Goal: Task Accomplishment & Management: Use online tool/utility

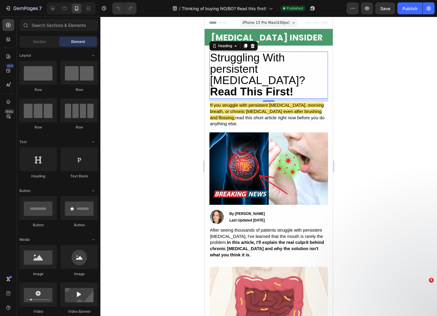
click at [259, 72] on span "Struggling With persistent [MEDICAL_DATA]? Read This First!" at bounding box center [257, 75] width 95 height 46
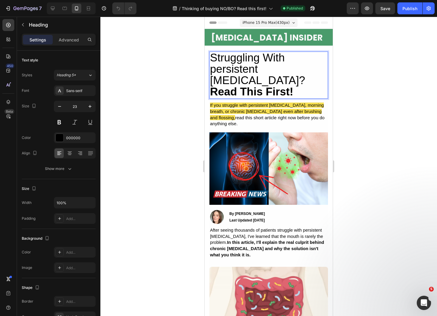
click at [259, 72] on span "Struggling With persistent Bad Breath? Read This First!" at bounding box center [257, 75] width 95 height 46
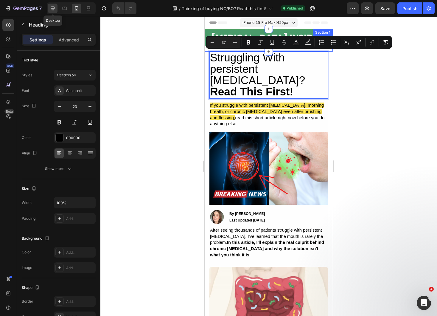
click at [49, 7] on div at bounding box center [53, 9] width 10 height 10
type input "28"
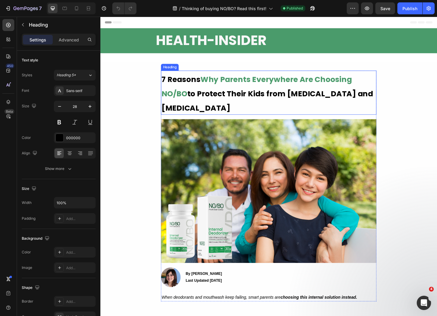
click at [244, 105] on h2 "7 Reasons Why Parents Everywhere Are Choosing NO/BO to Protect Their Kids from …" at bounding box center [279, 97] width 229 height 47
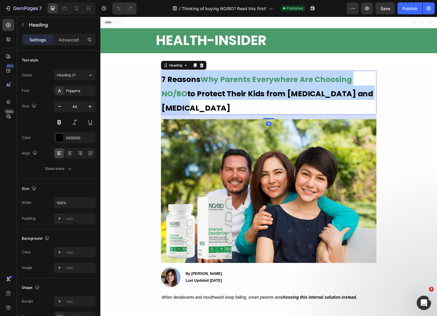
click at [244, 105] on p "7 Reasons Why Parents Everywhere Are Choosing NO/BO to Protect Their Kids from …" at bounding box center [279, 97] width 228 height 46
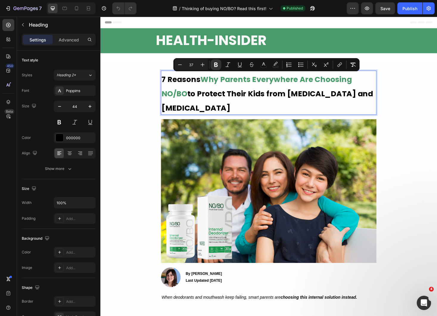
scroll to position [0, 0]
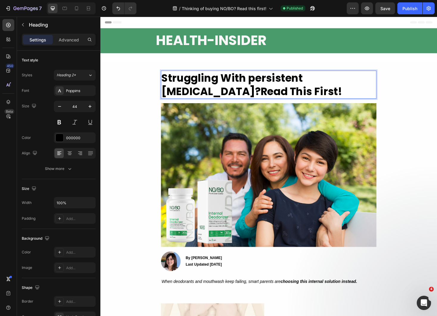
click at [224, 85] on span "Struggling With persistent Bad Breath? Read This First!" at bounding box center [261, 89] width 192 height 30
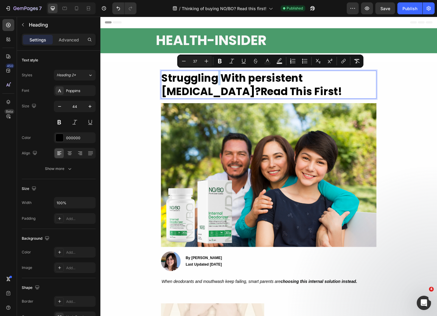
click at [238, 80] on span "Struggling With persistent Bad Breath? Read This First!" at bounding box center [261, 89] width 192 height 30
click at [270, 89] on p "Struggling With persistent Bad Breath? Read This First!" at bounding box center [279, 88] width 228 height 29
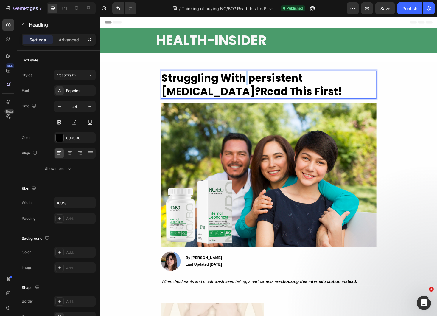
click at [255, 81] on span "Struggling With persistent Bad Breath? Read This First!" at bounding box center [261, 89] width 192 height 30
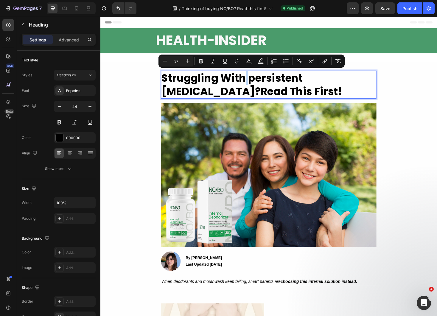
click at [255, 81] on span "Struggling With persistent Bad Breath? Read This First!" at bounding box center [261, 89] width 192 height 30
click at [311, 91] on p "Struggling With persistent Bad Breath? Read This First!" at bounding box center [279, 88] width 228 height 29
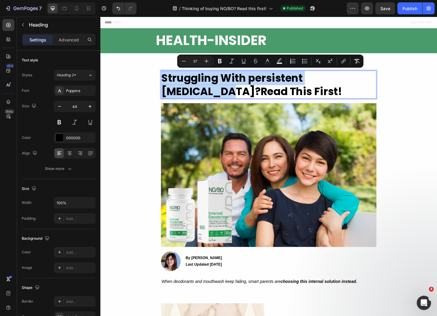
drag, startPoint x: 386, startPoint y: 78, endPoint x: 165, endPoint y: 78, distance: 221.4
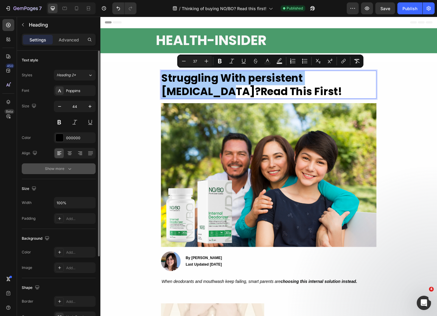
click at [73, 165] on button "Show more" at bounding box center [59, 168] width 74 height 11
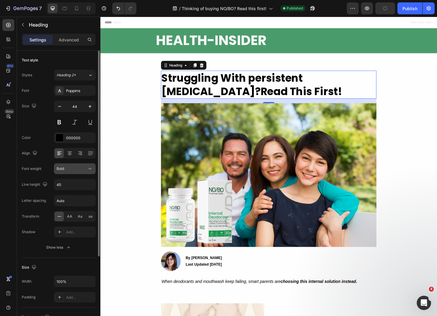
click at [80, 168] on div "Bold" at bounding box center [72, 168] width 30 height 5
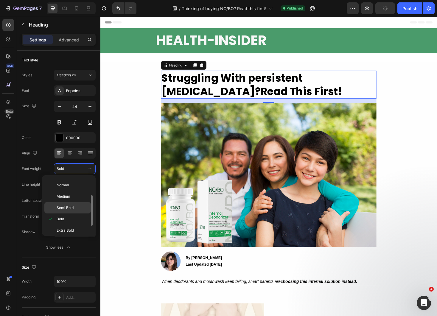
click at [80, 209] on p "Semi Bold" at bounding box center [73, 207] width 32 height 5
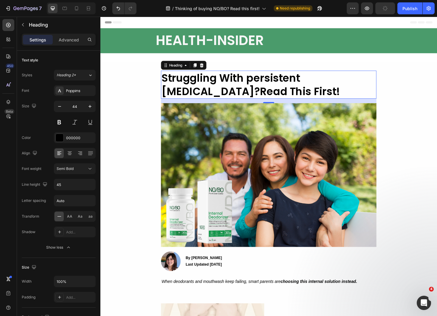
scroll to position [0, 0]
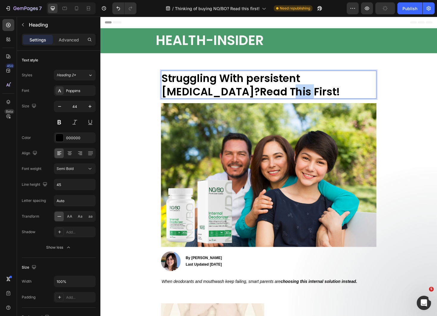
click at [270, 94] on strong "Read This First!" at bounding box center [312, 95] width 85 height 15
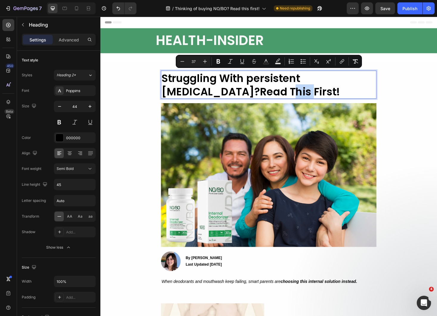
click at [190, 82] on span "Struggling With persistent Bad Breath? Read This First!" at bounding box center [259, 89] width 189 height 30
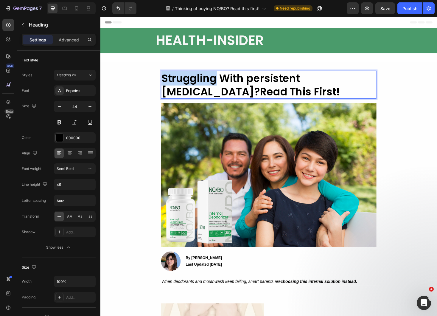
click at [190, 82] on span "Struggling With persistent Bad Breath? Read This First!" at bounding box center [259, 89] width 189 height 30
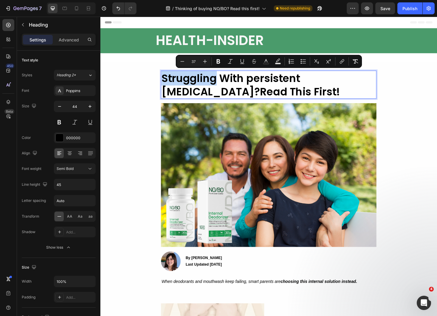
click at [287, 79] on span "Struggling With persistent Bad Breath? Read This First!" at bounding box center [259, 89] width 189 height 30
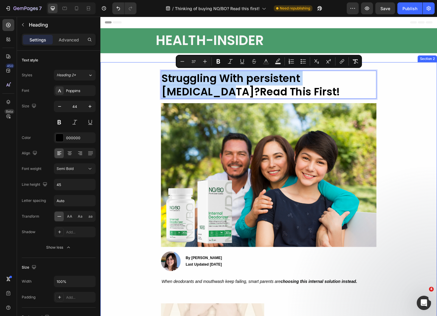
drag, startPoint x: 383, startPoint y: 81, endPoint x: 155, endPoint y: 83, distance: 228.8
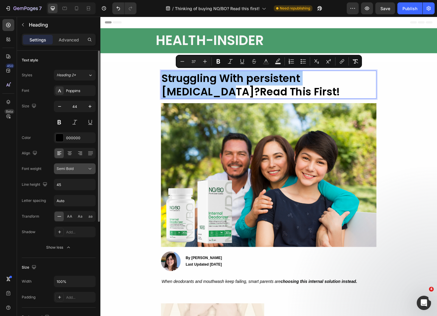
click at [85, 164] on button "Semi Bold" at bounding box center [75, 168] width 42 height 11
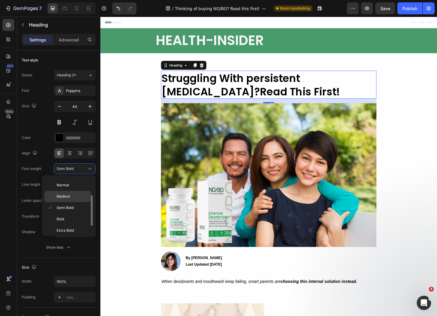
click at [73, 198] on p "Medium" at bounding box center [73, 196] width 32 height 5
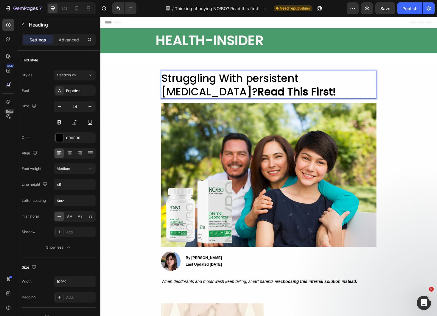
click at [255, 92] on p "Struggling With persistent Bad Breath? Read This First!" at bounding box center [279, 88] width 228 height 29
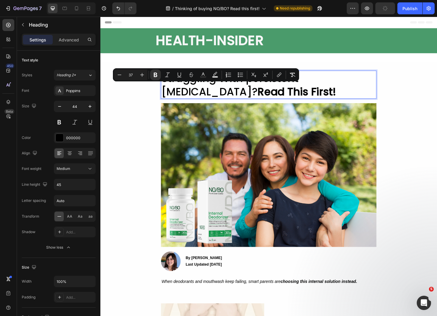
drag, startPoint x: 254, startPoint y: 93, endPoint x: 165, endPoint y: 93, distance: 89.7
click at [165, 93] on h2 "Struggling With persistent Bad Breath? Read This First!" at bounding box center [279, 89] width 229 height 30
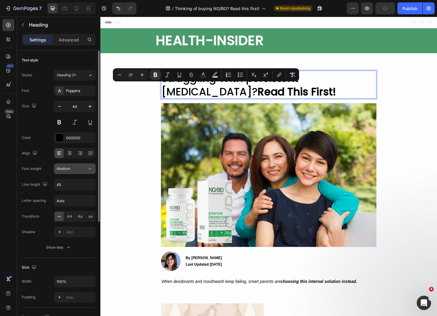
click at [82, 172] on button "Medium" at bounding box center [75, 168] width 42 height 11
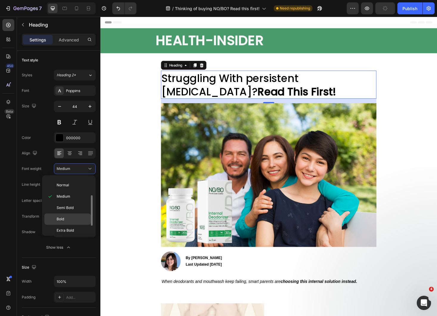
click at [76, 217] on p "Bold" at bounding box center [73, 218] width 32 height 5
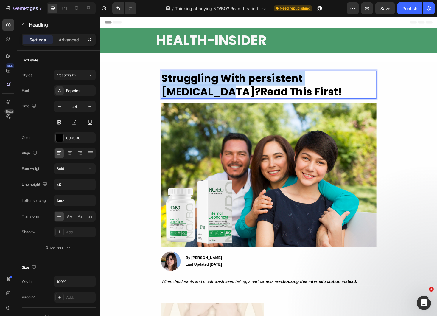
drag, startPoint x: 167, startPoint y: 80, endPoint x: 394, endPoint y: 83, distance: 226.7
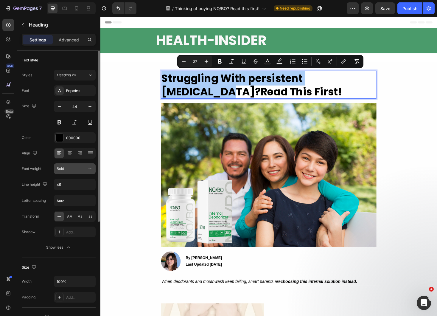
click at [77, 171] on div "Bold" at bounding box center [75, 169] width 36 height 6
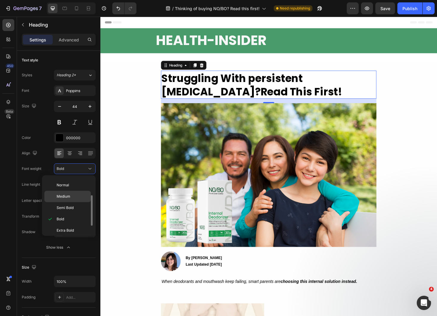
click at [71, 197] on p "Medium" at bounding box center [73, 196] width 32 height 5
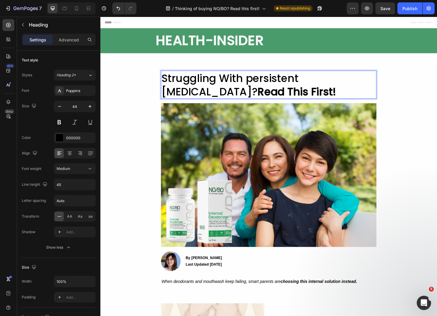
click at [200, 83] on span "Struggling With persistent Bad Breath? Read This First!" at bounding box center [257, 89] width 185 height 30
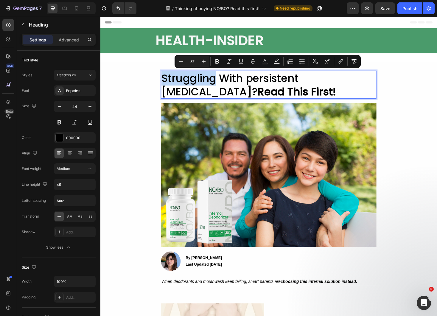
click at [267, 91] on strong "Read This First!" at bounding box center [308, 95] width 83 height 15
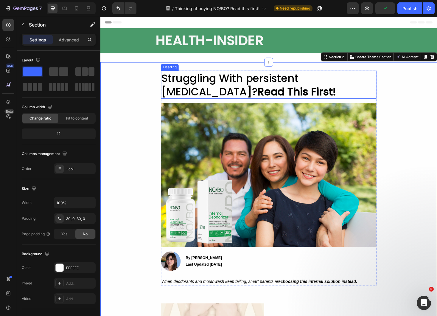
click at [267, 93] on strong "Read This First!" at bounding box center [308, 95] width 83 height 15
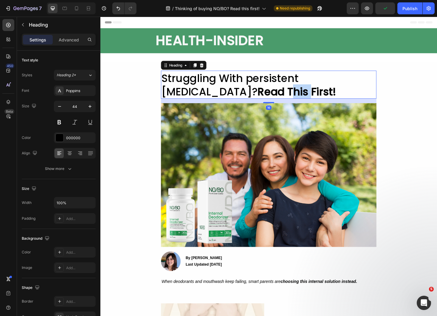
click at [267, 95] on strong "Read This First!" at bounding box center [308, 95] width 83 height 15
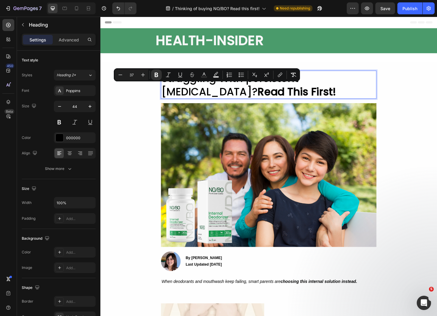
click at [272, 96] on p "Struggling With persistent Bad Breath? Read This First!" at bounding box center [279, 88] width 228 height 29
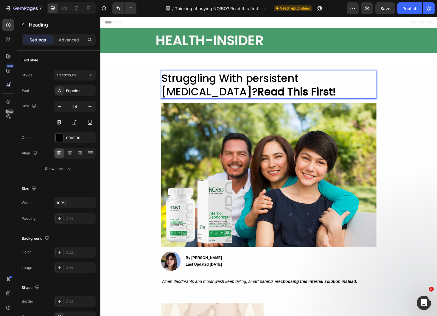
drag, startPoint x: 260, startPoint y: 96, endPoint x: 161, endPoint y: 95, distance: 99.2
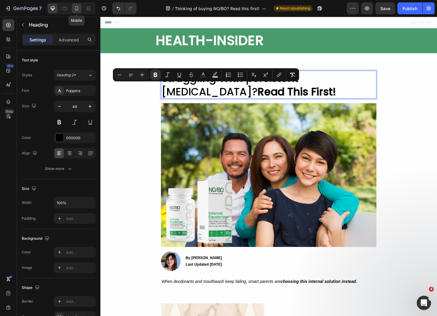
click at [79, 12] on div at bounding box center [77, 9] width 10 height 10
type input "36"
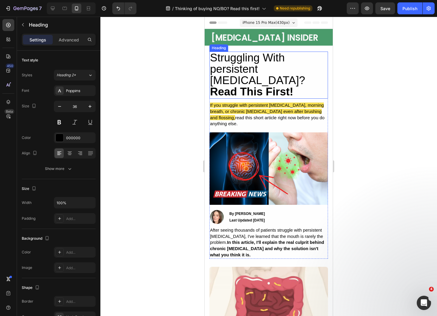
click at [237, 65] on span "Struggling With persistent Bad Breath? Read This First!" at bounding box center [257, 75] width 95 height 46
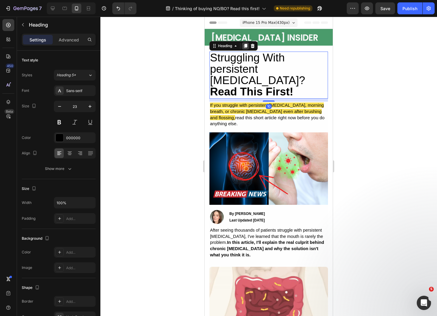
click at [245, 45] on icon at bounding box center [245, 46] width 3 height 4
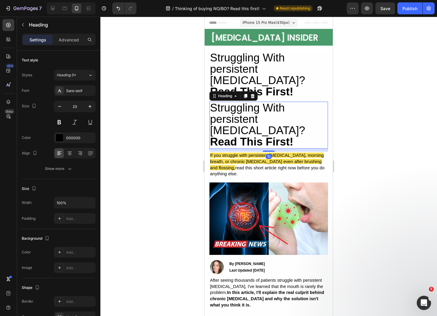
click at [257, 67] on span "Struggling With persistent Bad Breath? Read This First!" at bounding box center [257, 75] width 95 height 46
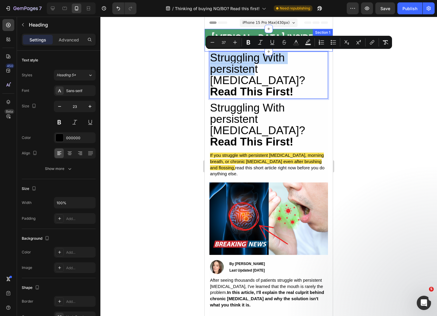
drag, startPoint x: 254, startPoint y: 65, endPoint x: 251, endPoint y: 47, distance: 17.8
click at [367, 84] on div at bounding box center [268, 166] width 337 height 299
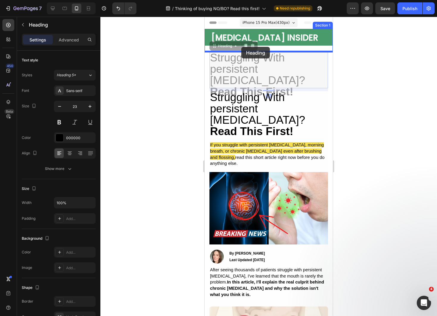
drag, startPoint x: 243, startPoint y: 64, endPoint x: 241, endPoint y: 47, distance: 17.0
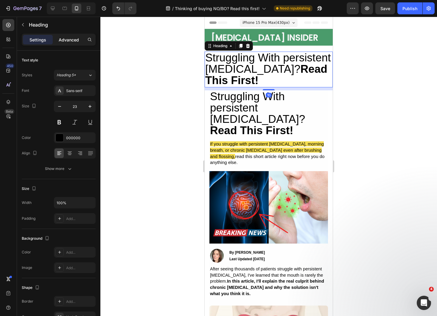
click at [64, 42] on p "Advanced" at bounding box center [69, 40] width 20 height 6
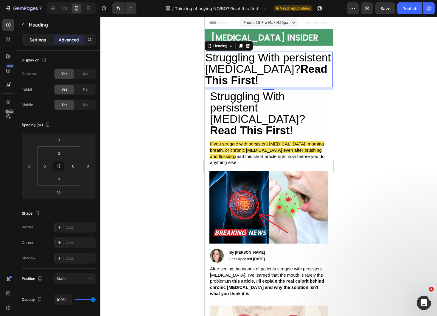
click at [38, 39] on p "Settings" at bounding box center [37, 40] width 17 height 6
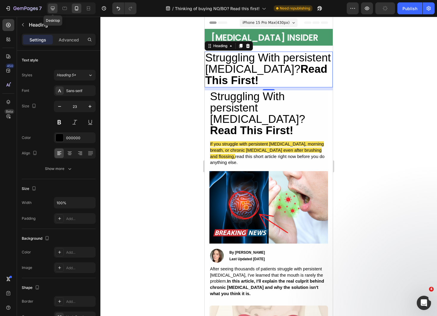
click at [53, 8] on icon at bounding box center [53, 8] width 6 height 6
type input "28"
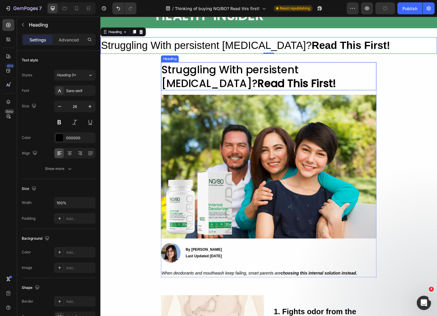
scroll to position [27, 0]
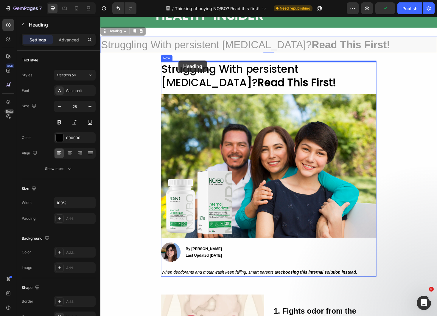
drag, startPoint x: 113, startPoint y: 32, endPoint x: 183, endPoint y: 63, distance: 77.1
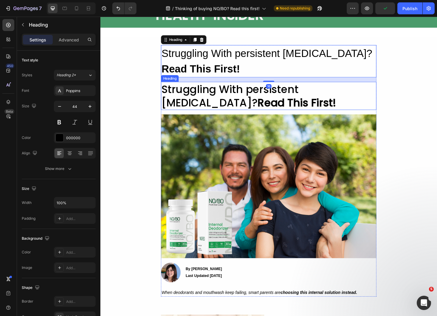
click at [267, 101] on strong "Read This First!" at bounding box center [308, 107] width 83 height 15
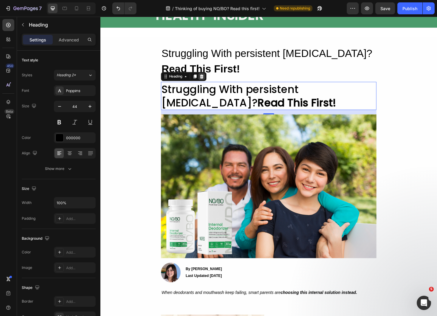
click at [209, 78] on icon at bounding box center [208, 80] width 5 height 5
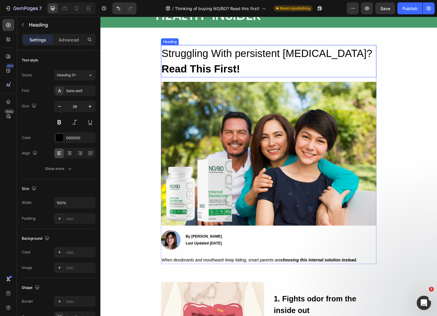
click at [300, 58] on span "Struggling With persistent Bad Breath? Read This First!" at bounding box center [277, 63] width 224 height 29
click at [249, 66] on strong "Read This First!" at bounding box center [206, 72] width 83 height 12
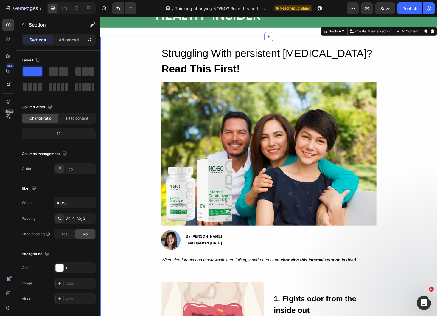
scroll to position [0, 0]
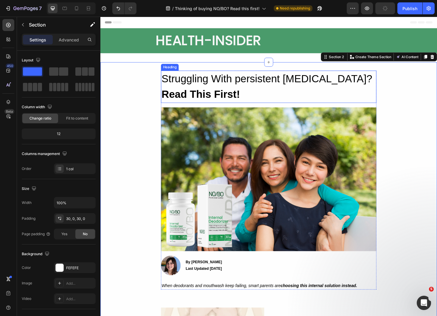
click at [200, 96] on strong "Read This First!" at bounding box center [206, 99] width 83 height 12
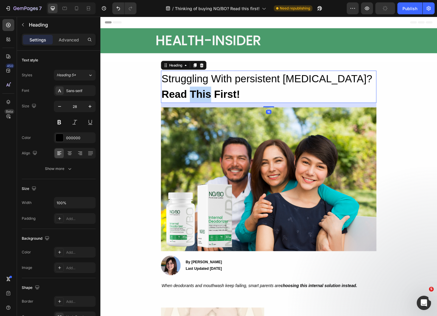
click at [206, 94] on strong "Read This First!" at bounding box center [206, 99] width 83 height 12
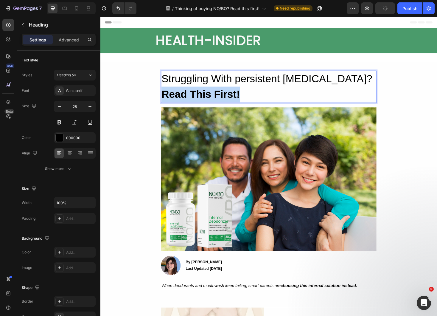
click at [206, 94] on strong "Read This First!" at bounding box center [206, 99] width 83 height 12
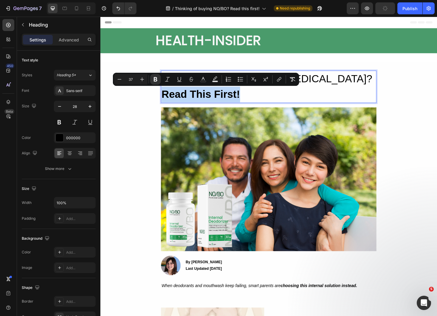
click at [231, 98] on strong "Read This First!" at bounding box center [206, 99] width 83 height 12
click at [255, 98] on p "Struggling With persistent Bad Breath? Read This First!" at bounding box center [279, 90] width 228 height 33
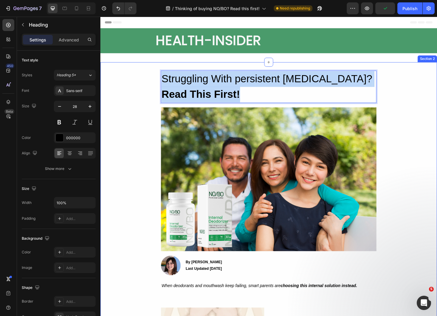
drag, startPoint x: 260, startPoint y: 100, endPoint x: 157, endPoint y: 78, distance: 104.7
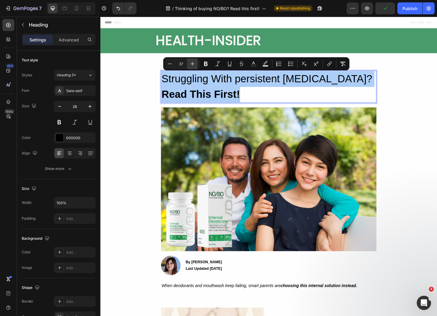
click at [192, 65] on icon "Editor contextual toolbar" at bounding box center [192, 64] width 6 height 6
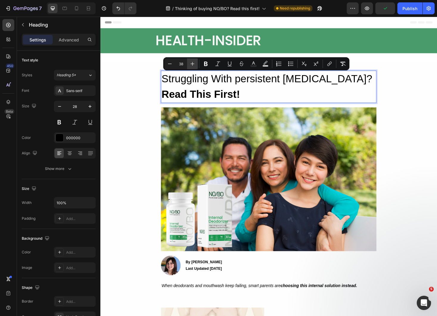
click at [192, 65] on icon "Editor contextual toolbar" at bounding box center [192, 64] width 6 height 6
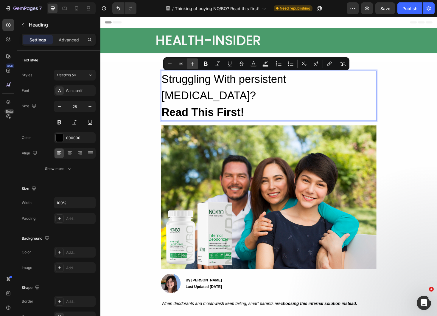
click at [192, 65] on icon "Editor contextual toolbar" at bounding box center [192, 64] width 6 height 6
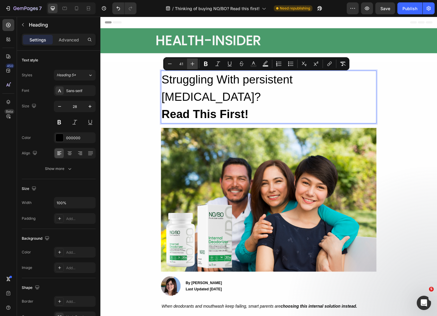
click at [192, 65] on icon "Editor contextual toolbar" at bounding box center [192, 64] width 6 height 6
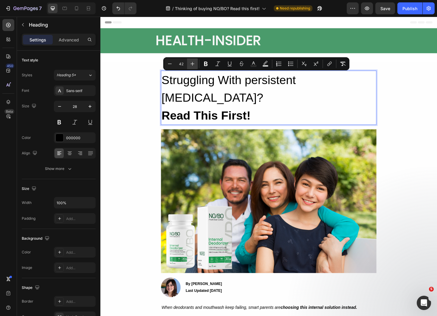
click at [192, 65] on icon "Editor contextual toolbar" at bounding box center [192, 64] width 6 height 6
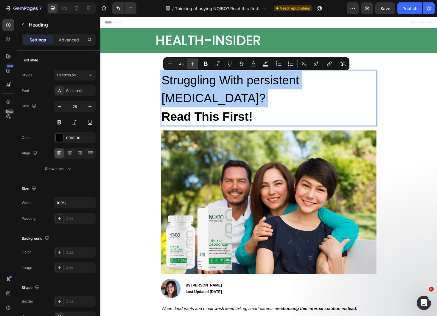
click at [192, 65] on icon "Editor contextual toolbar" at bounding box center [192, 64] width 6 height 6
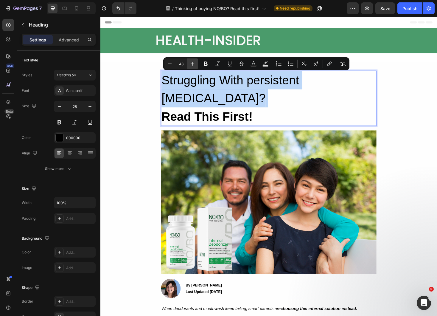
type input "44"
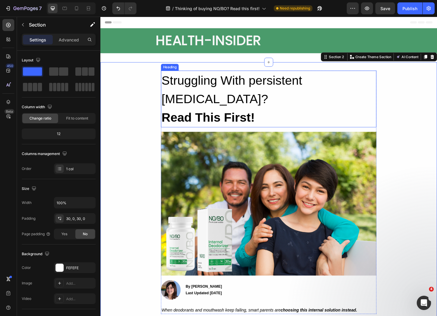
click at [191, 86] on span "Struggling With persistent [MEDICAL_DATA]?" at bounding box center [239, 94] width 149 height 34
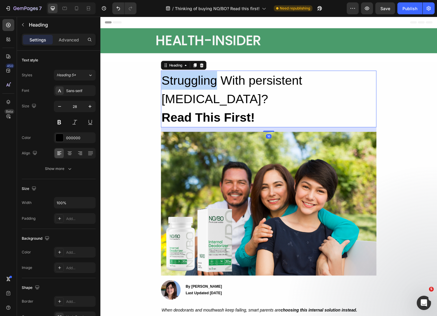
click at [191, 87] on span "Struggling With persistent [MEDICAL_DATA]?" at bounding box center [239, 94] width 149 height 34
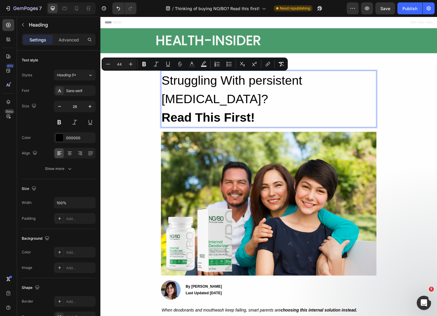
click at [247, 116] on strong "Read This First!" at bounding box center [214, 123] width 99 height 15
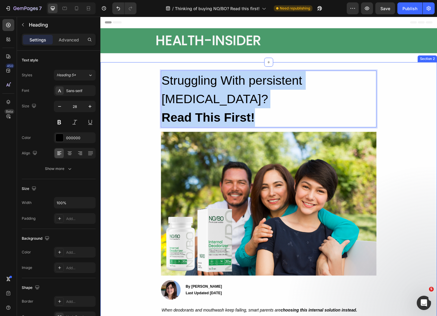
drag, startPoint x: 272, startPoint y: 100, endPoint x: 161, endPoint y: 82, distance: 112.6
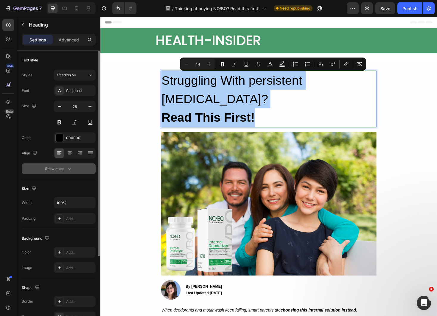
click at [57, 170] on div "Show more" at bounding box center [59, 169] width 28 height 6
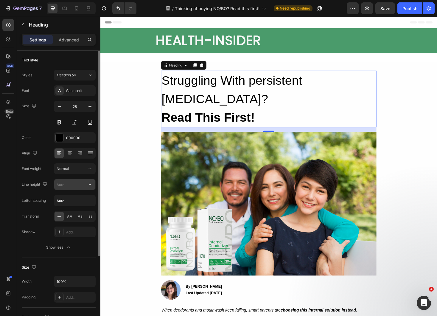
click at [76, 186] on input "text" at bounding box center [74, 184] width 41 height 11
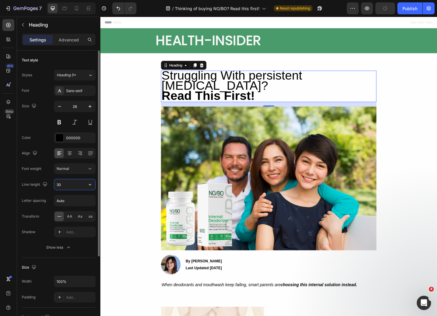
type input "3"
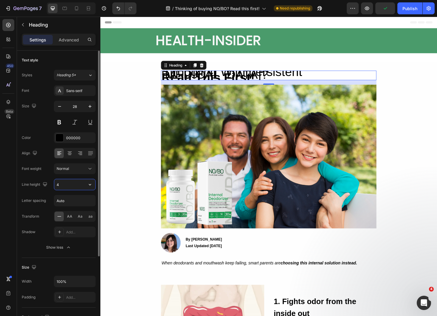
type input "45"
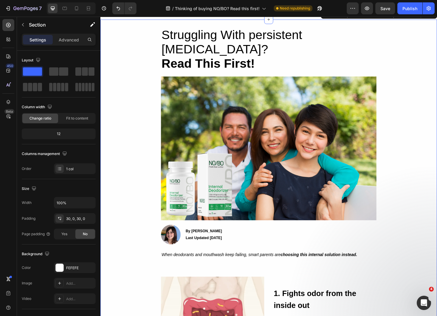
scroll to position [44, 0]
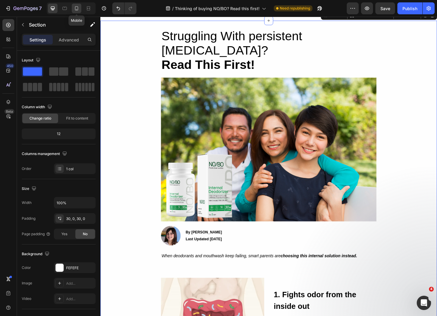
click at [76, 8] on icon at bounding box center [77, 8] width 6 height 6
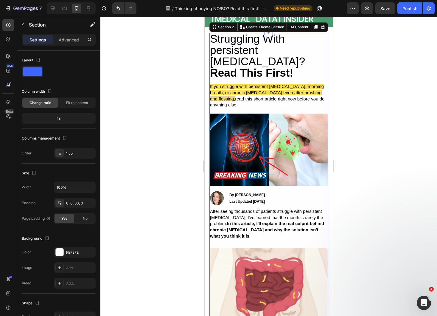
scroll to position [14, 0]
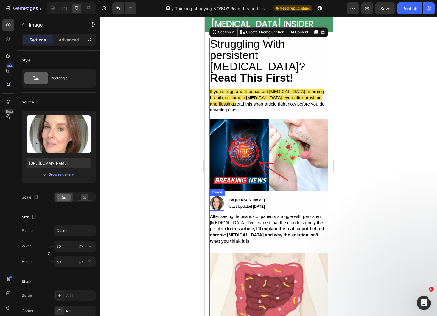
click at [216, 196] on img at bounding box center [216, 203] width 15 height 15
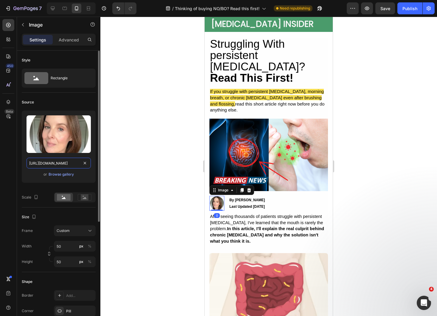
scroll to position [0, 21]
click at [77, 162] on input "https://cdn.shopify.com/s/files/1/0700/4182/9543/files/gempages_569154991206433…" at bounding box center [59, 163] width 64 height 11
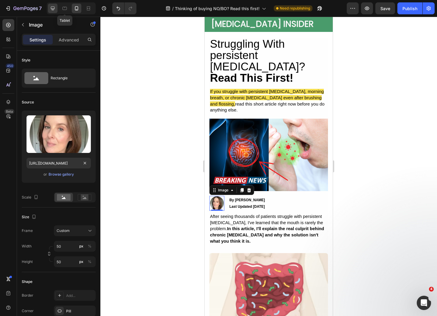
scroll to position [0, 0]
click at [54, 7] on icon at bounding box center [53, 9] width 4 height 4
type input "49"
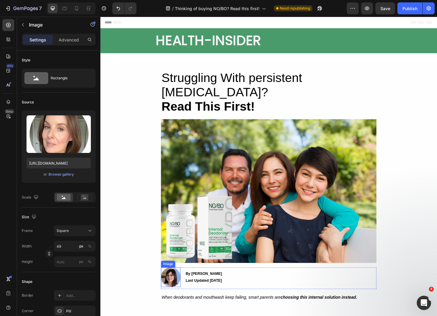
click at [176, 283] on img at bounding box center [175, 293] width 21 height 21
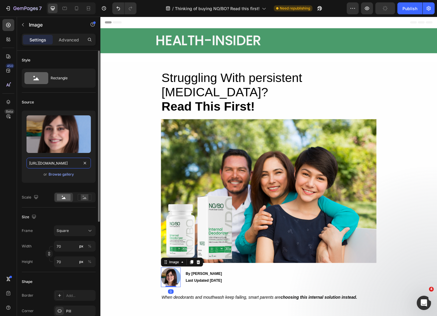
click at [61, 164] on input "https://cdn.shopify.com/s/files/1/0700/4182/9543/files/gempages_569154991206433…" at bounding box center [59, 163] width 64 height 11
paste input "text"
type input "https://cdn.shopify.com/s/files/1/0700/4"
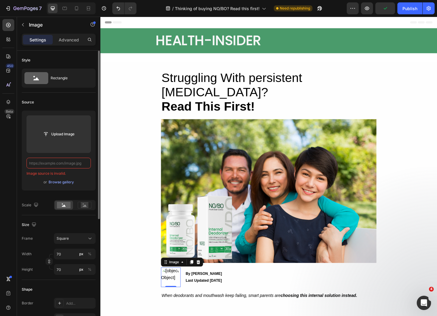
click at [62, 162] on input "text" at bounding box center [59, 163] width 64 height 11
paste input "https://cdn.shopify.com/s/files/1/0700/4"
type input "https://cdn.shopify.com/s/files/1/0700/4"
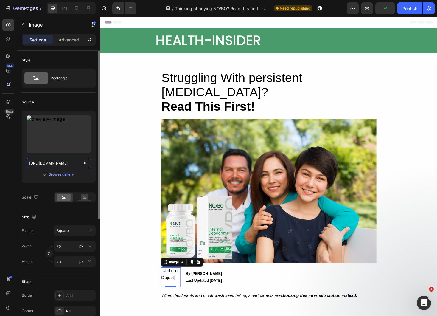
scroll to position [0, 18]
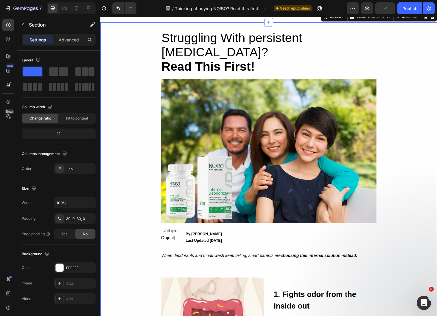
scroll to position [50, 0]
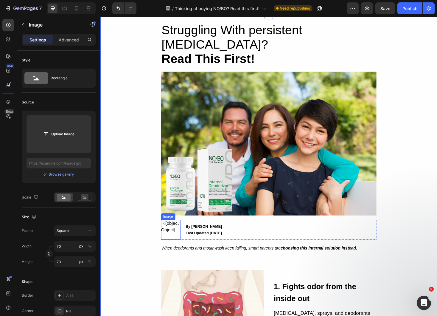
click at [175, 232] on img at bounding box center [175, 242] width 21 height 21
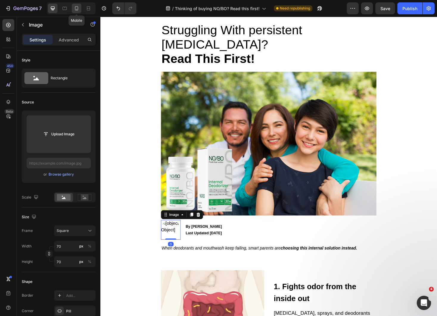
click at [77, 10] on icon at bounding box center [77, 8] width 6 height 6
type input "50"
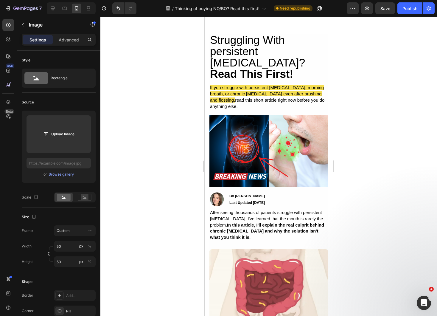
scroll to position [29, 0]
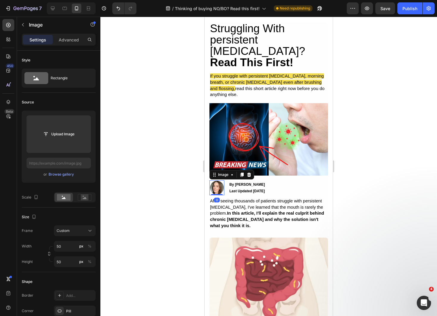
click at [219, 180] on img at bounding box center [216, 187] width 15 height 15
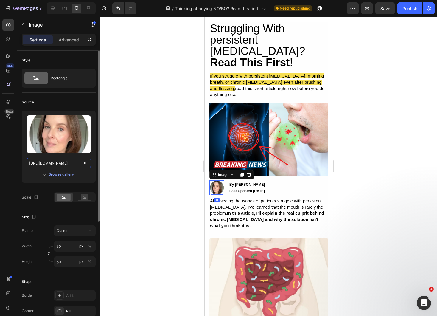
click at [74, 162] on input "https://cdn.shopify.com/s/files/1/0700/4182/9543/files/gempages_569154991206433…" at bounding box center [59, 163] width 64 height 11
click at [68, 164] on input "https://cdn.shopify.com/s/files/1/0700/4182/9543/files/gempages_569154991206433…" at bounding box center [59, 163] width 64 height 11
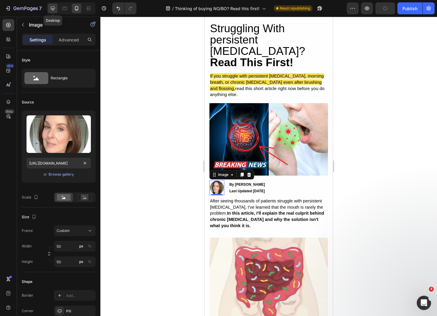
click at [55, 6] on icon at bounding box center [53, 8] width 6 height 6
type input "49"
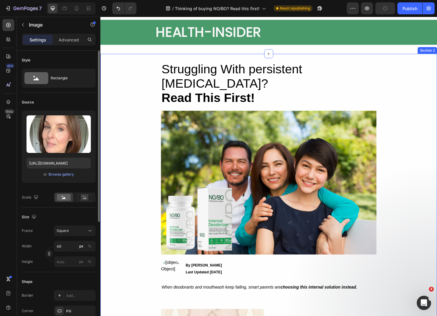
scroll to position [8, 0]
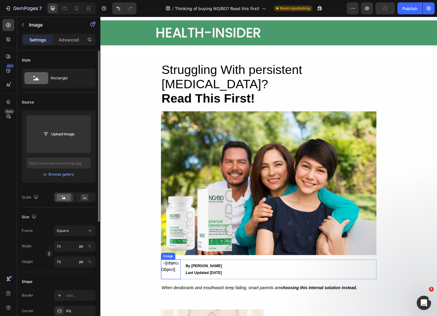
click at [179, 274] on img at bounding box center [175, 284] width 21 height 21
click at [69, 162] on input "text" at bounding box center [59, 163] width 64 height 11
paste input "https://cdn.shopify.com/s/files/1/0700/4182/9543/files/gempages_569154991206433…"
type input "https://cdn.shopify.com/s/files/1/0700/4182/9543/files/gempages_569154991206433…"
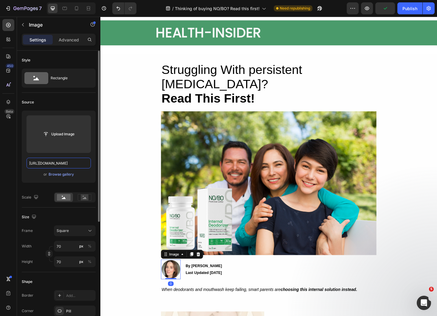
scroll to position [0, 185]
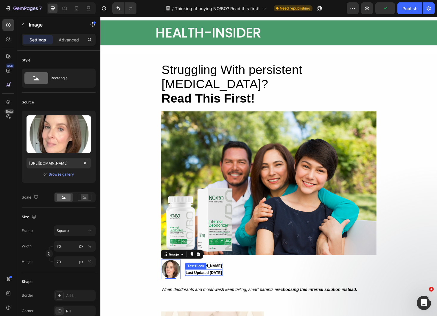
click at [206, 278] on div "Text Block" at bounding box center [201, 281] width 23 height 7
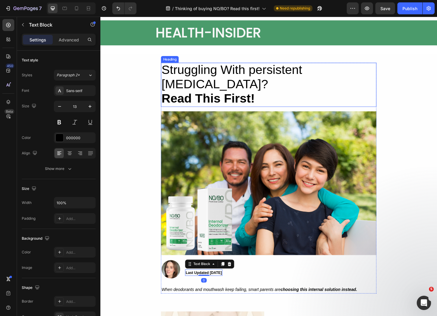
scroll to position [91, 0]
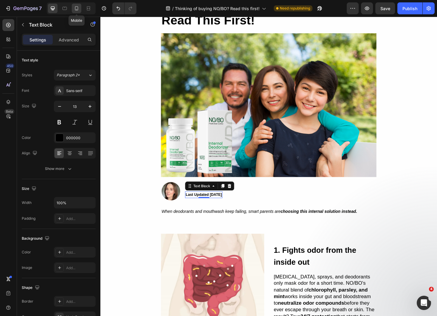
click at [73, 9] on div at bounding box center [77, 9] width 10 height 10
type input "12"
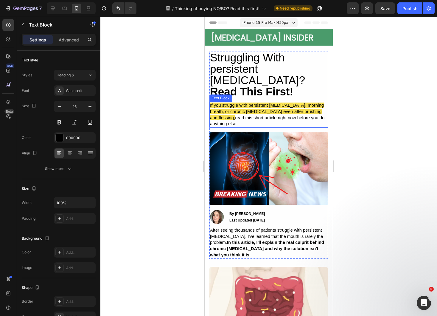
click at [233, 104] on span "If you struggle with persistent [MEDICAL_DATA], morning breath, or chronic [MED…" at bounding box center [267, 111] width 114 height 18
click at [233, 104] on p "If you struggle with persistent bad breath, morning breath, or chronic halitosi…" at bounding box center [268, 114] width 117 height 25
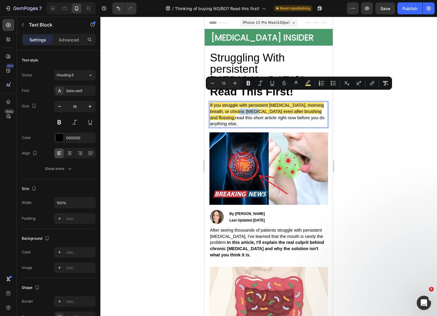
copy p "If you struggle with persistent bad breath, morning breath, or chronic halitosi…"
click at [52, 10] on icon at bounding box center [53, 9] width 4 height 4
type input "18"
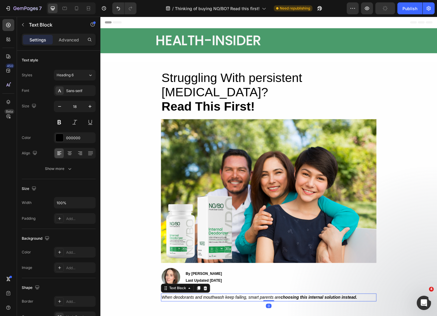
click at [249, 312] on icon "When deodorants and mouthwash keep failing, smart parents are choosing this int…" at bounding box center [269, 314] width 208 height 5
click at [204, 302] on icon at bounding box center [204, 304] width 5 height 5
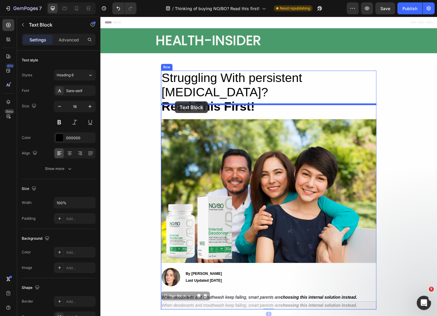
drag, startPoint x: 171, startPoint y: 296, endPoint x: 180, endPoint y: 107, distance: 189.1
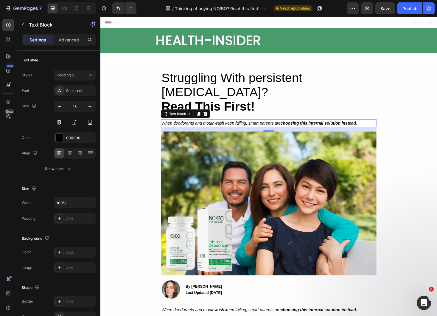
click at [185, 127] on icon "When deodorants and mouthwash keep failing, smart parents are choosing this int…" at bounding box center [269, 129] width 208 height 5
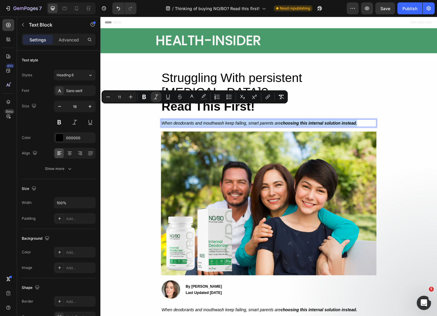
click at [185, 127] on icon "When deodorants and mouthwash keep failing, smart parents are choosing this int…" at bounding box center [269, 129] width 208 height 5
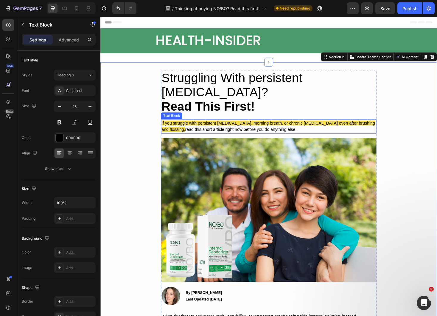
click at [237, 127] on span "If you struggle with persistent [MEDICAL_DATA], morning breath, or chronic [MED…" at bounding box center [278, 133] width 227 height 12
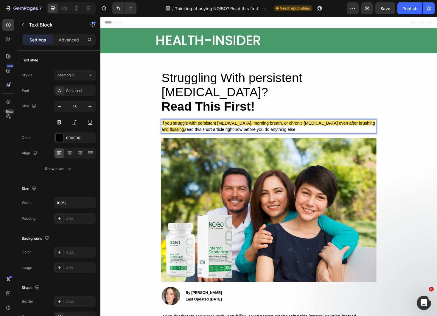
click at [237, 127] on span "If you struggle with persistent [MEDICAL_DATA], morning breath, or chronic [MED…" at bounding box center [278, 133] width 227 height 12
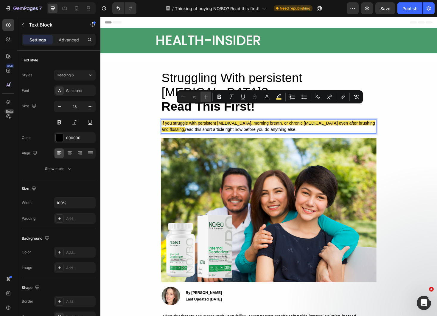
click at [207, 97] on icon "Editor contextual toolbar" at bounding box center [206, 97] width 4 height 4
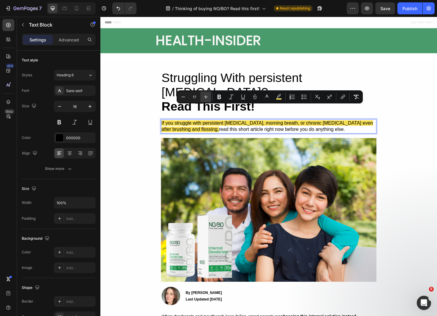
click at [207, 97] on icon "Editor contextual toolbar" at bounding box center [206, 97] width 4 height 4
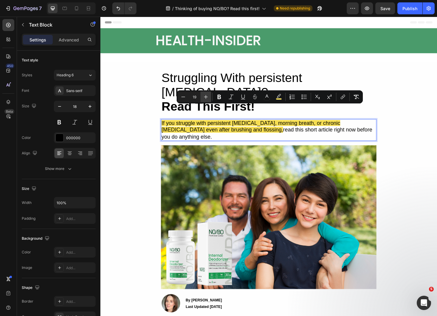
click at [207, 97] on icon "Editor contextual toolbar" at bounding box center [206, 97] width 4 height 4
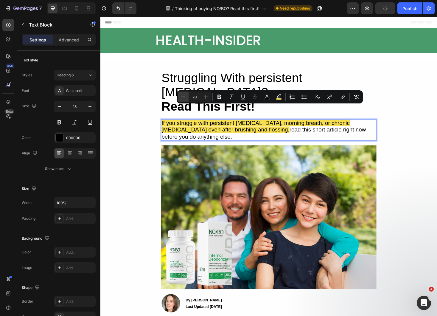
click at [179, 95] on button "Minus" at bounding box center [183, 96] width 11 height 11
type input "19"
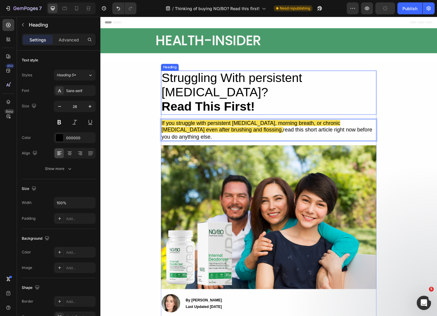
click at [175, 83] on span "Struggling With persistent [MEDICAL_DATA]?" at bounding box center [239, 89] width 149 height 30
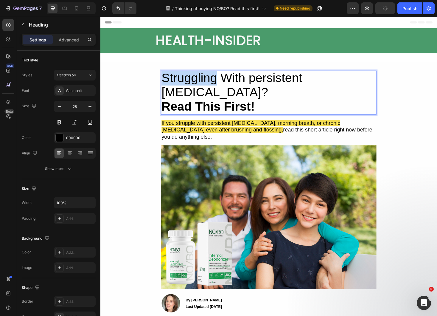
click at [175, 83] on span "Struggling With persistent [MEDICAL_DATA]?" at bounding box center [239, 89] width 149 height 30
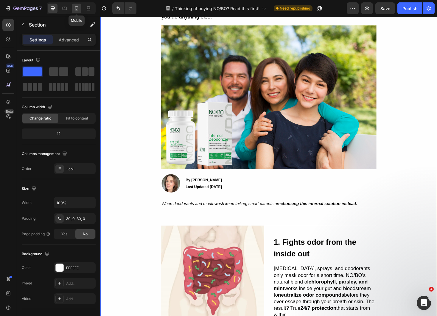
click at [77, 5] on div at bounding box center [77, 9] width 10 height 10
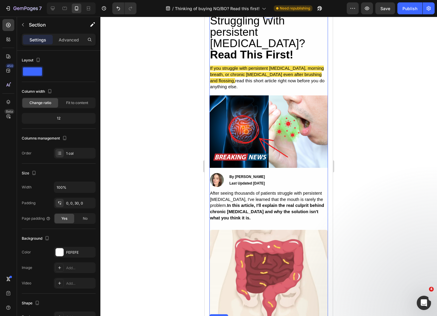
scroll to position [30, 0]
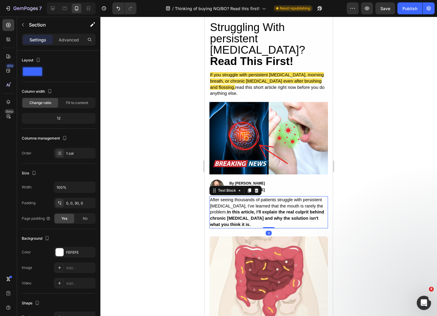
click at [260, 198] on p "After seeing thousands of patients struggle with persistent bad breath, I've le…" at bounding box center [268, 212] width 117 height 31
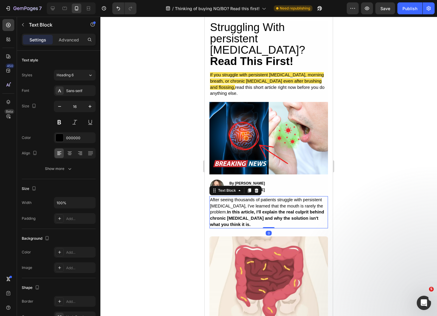
click at [260, 198] on p "After seeing thousands of patients struggle with persistent bad breath, I've le…" at bounding box center [268, 212] width 117 height 31
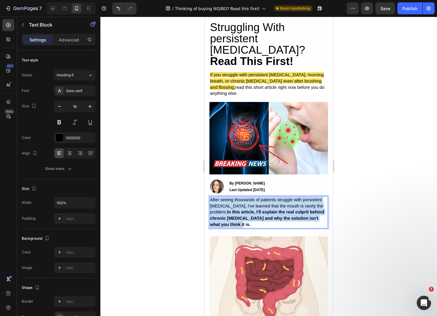
click at [260, 198] on p "After seeing thousands of patients struggle with persistent bad breath, I've le…" at bounding box center [268, 212] width 117 height 31
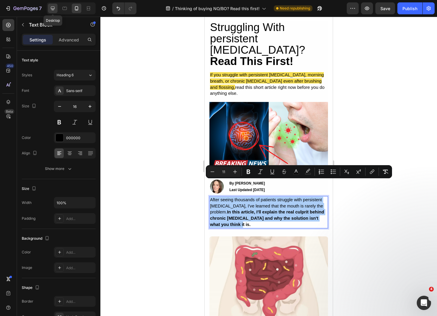
click at [49, 7] on div at bounding box center [53, 9] width 10 height 10
type input "18"
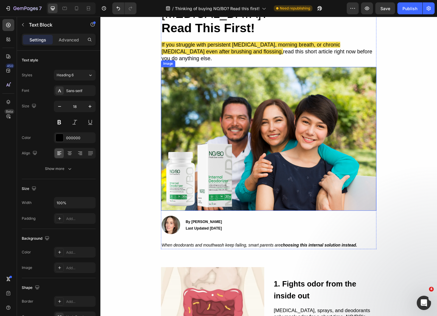
scroll to position [104, 0]
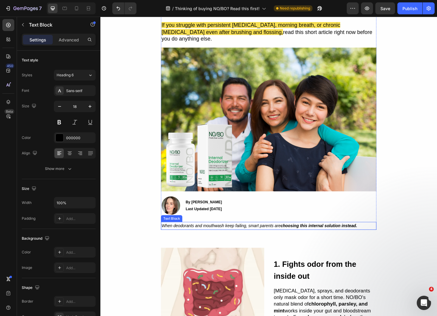
click at [246, 236] on icon "When deodorants and mouthwash keep failing, smart parents are choosing this int…" at bounding box center [269, 238] width 208 height 5
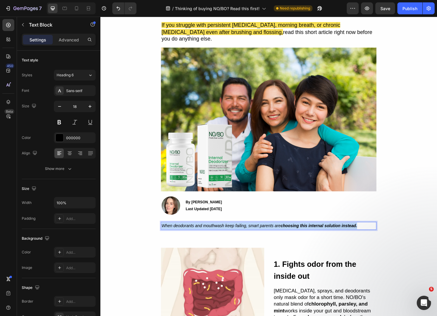
click at [246, 236] on icon "When deodorants and mouthwash keep failing, smart parents are choosing this int…" at bounding box center [269, 238] width 208 height 5
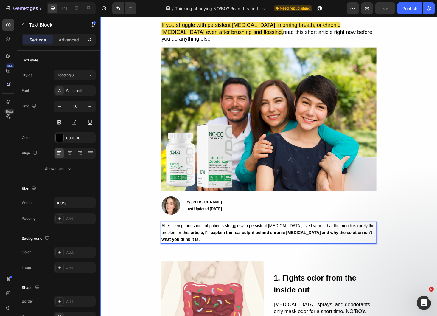
click at [181, 236] on span "After seeing thousands of patients struggle with persistent bad breath, I've le…" at bounding box center [278, 245] width 226 height 19
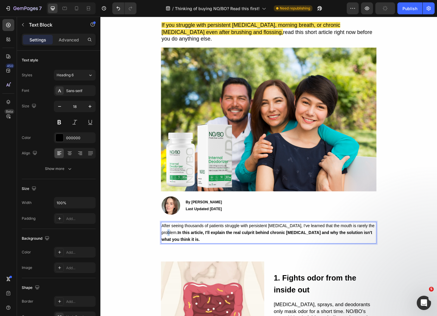
click at [181, 236] on span "After seeing thousands of patients struggle with persistent bad breath, I've le…" at bounding box center [278, 245] width 226 height 19
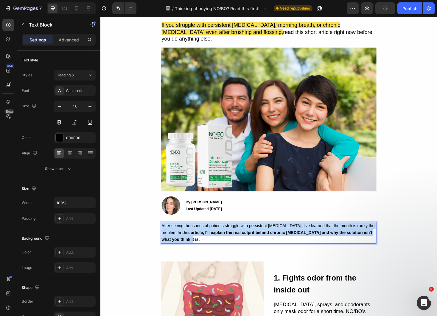
click at [181, 236] on span "After seeing thousands of patients struggle with persistent bad breath, I've le…" at bounding box center [278, 245] width 226 height 19
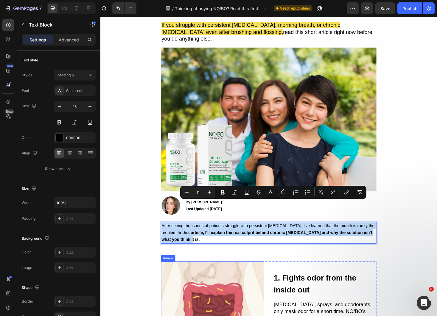
scroll to position [117, 0]
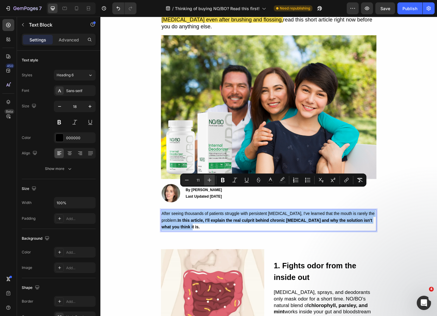
click at [207, 181] on icon "Editor contextual toolbar" at bounding box center [209, 180] width 6 height 6
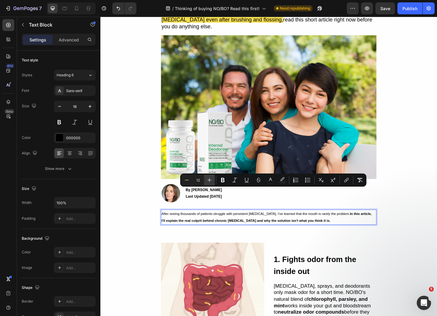
click at [207, 181] on icon "Editor contextual toolbar" at bounding box center [209, 180] width 6 height 6
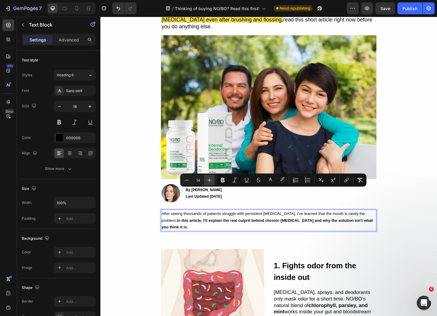
click at [207, 181] on icon "Editor contextual toolbar" at bounding box center [209, 180] width 6 height 6
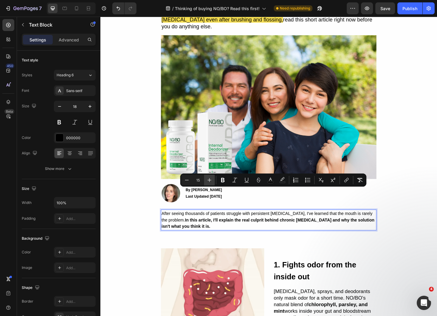
click at [208, 182] on icon "Editor contextual toolbar" at bounding box center [209, 180] width 6 height 6
type input "16"
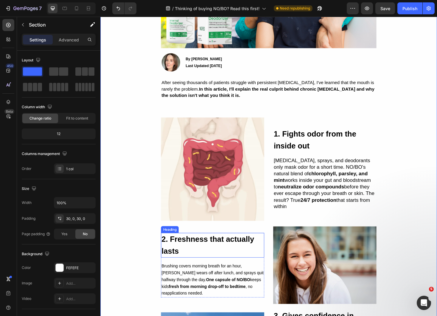
scroll to position [260, 0]
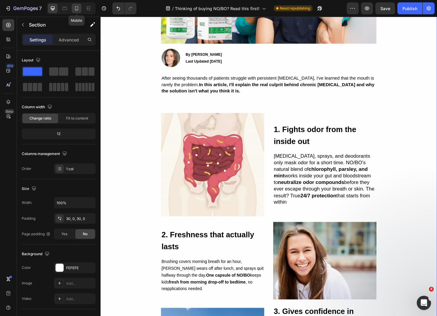
click at [74, 8] on icon at bounding box center [77, 8] width 6 height 6
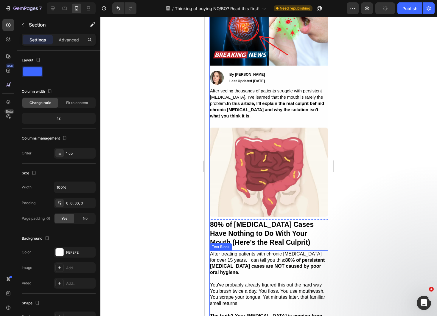
scroll to position [139, 0]
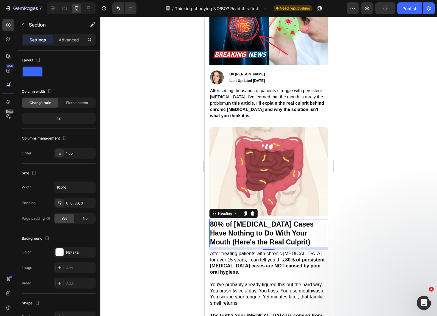
click at [248, 220] on strong "80% of [MEDICAL_DATA] Cases Have Nothing to Do With Your Mouth (Here's the Real…" at bounding box center [262, 233] width 104 height 26
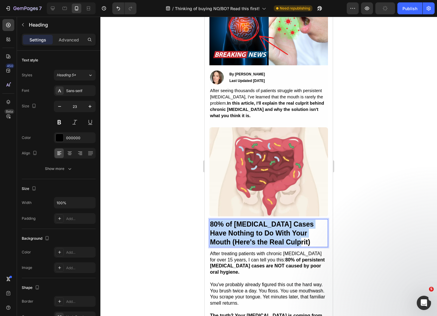
click at [248, 220] on strong "80% of [MEDICAL_DATA] Cases Have Nothing to Do With Your Mouth (Here's the Real…" at bounding box center [262, 233] width 104 height 26
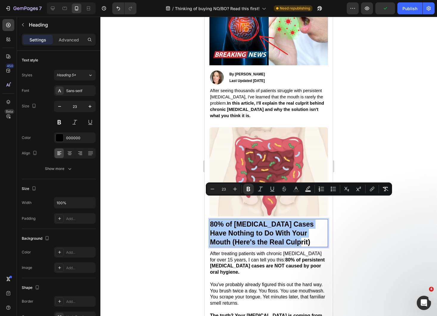
click at [44, 9] on div at bounding box center [69, 8] width 51 height 12
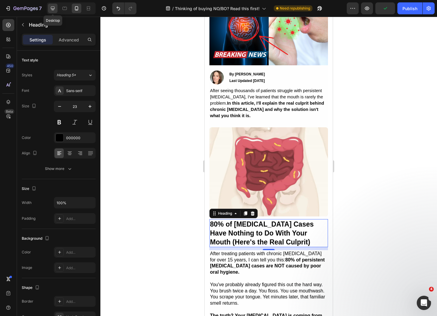
click at [49, 9] on div at bounding box center [53, 9] width 10 height 10
type input "28"
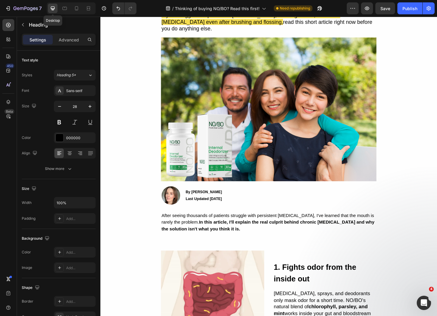
scroll to position [100, 0]
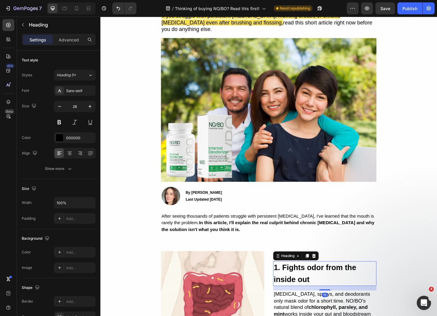
click at [311, 279] on strong "1. Fights odor from the inside out" at bounding box center [329, 289] width 88 height 21
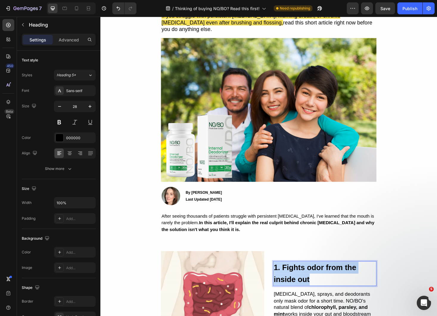
click at [311, 279] on strong "1. Fights odor from the inside out" at bounding box center [329, 289] width 88 height 21
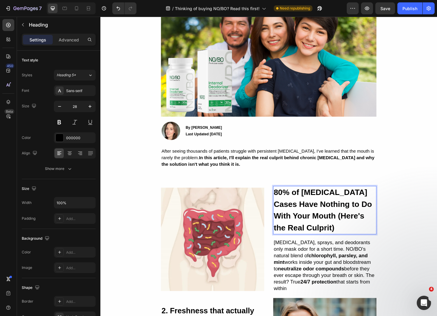
scroll to position [171, 0]
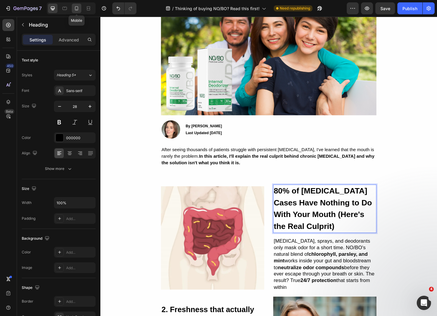
click at [76, 8] on icon at bounding box center [77, 8] width 6 height 6
type input "23"
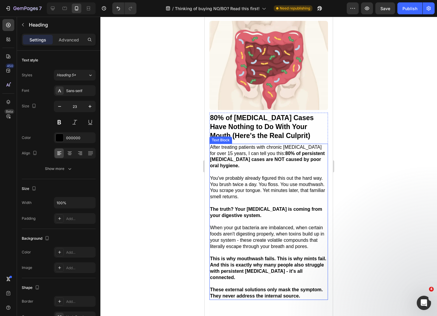
scroll to position [240, 0]
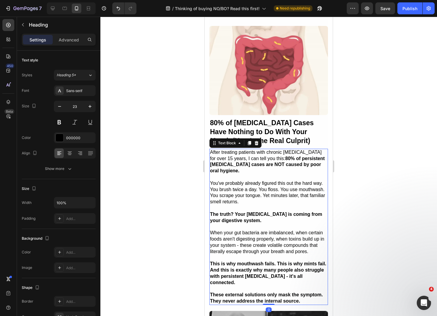
click at [255, 205] on p at bounding box center [268, 208] width 117 height 6
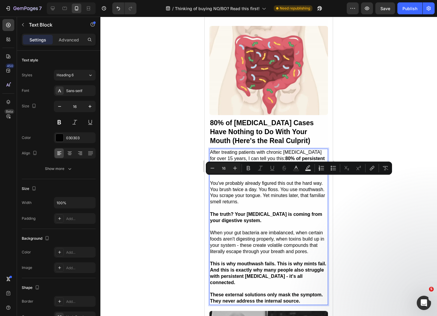
click at [297, 292] on strong "These external solutions only mask the symptom. They never address the internal…" at bounding box center [266, 297] width 113 height 11
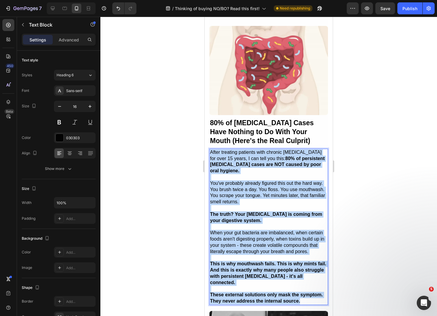
drag, startPoint x: 304, startPoint y: 265, endPoint x: 198, endPoint y: 128, distance: 172.7
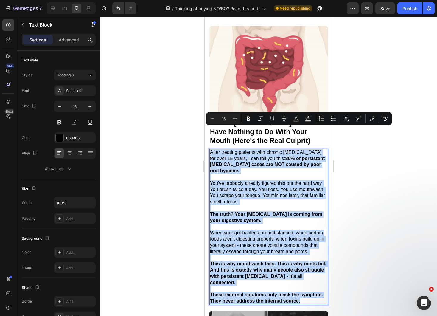
copy div "After treating patients with chronic halitosis for over 15 years, I can tell yo…"
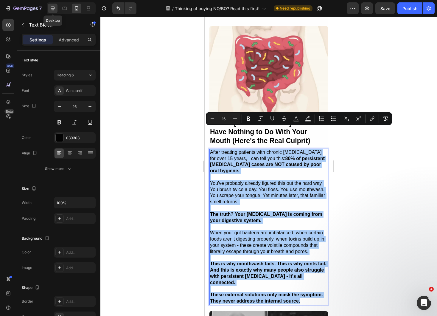
click at [52, 6] on icon at bounding box center [53, 8] width 6 height 6
type input "18"
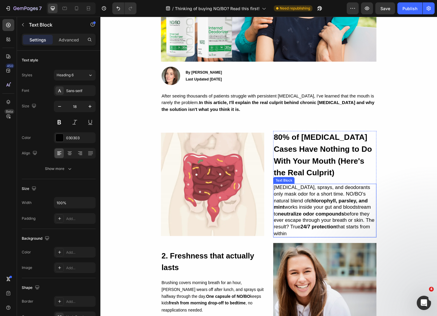
scroll to position [227, 0]
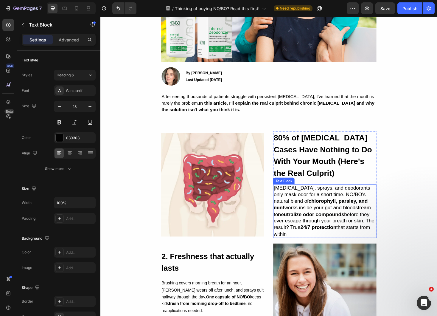
click at [318, 209] on span "Mouthwashes, sprays, and deodorants only mask odor for a short time. NO/BO's na…" at bounding box center [338, 222] width 107 height 55
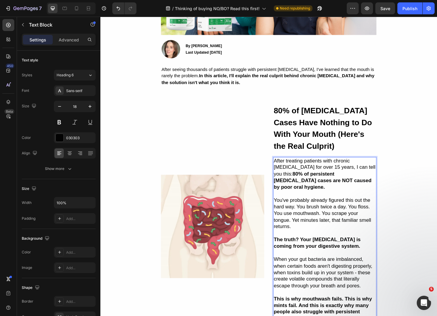
scroll to position [266, 0]
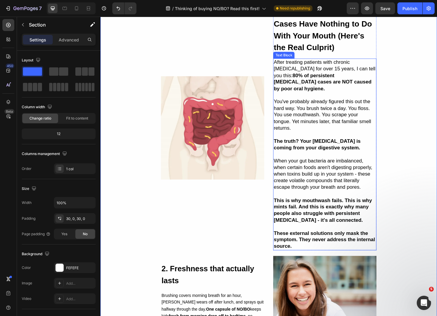
scroll to position [371, 0]
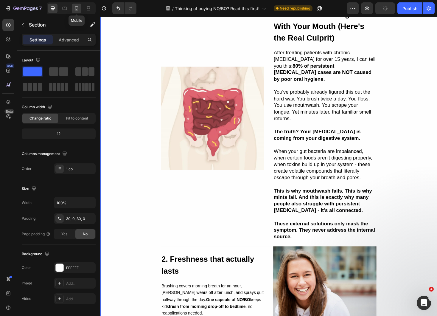
click at [76, 10] on icon at bounding box center [77, 8] width 6 height 6
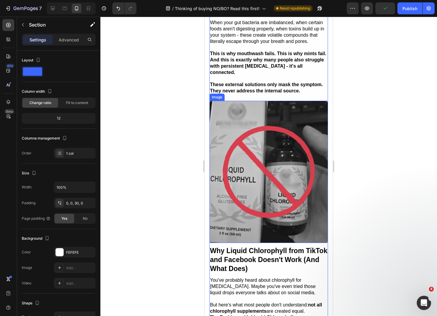
scroll to position [450, 0]
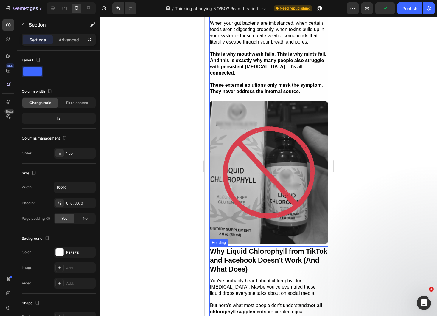
click at [270, 246] on h2 "Why Liquid Chlorophyll from TikTok and Facebook Doesn't Work (And What Does)" at bounding box center [268, 260] width 119 height 28
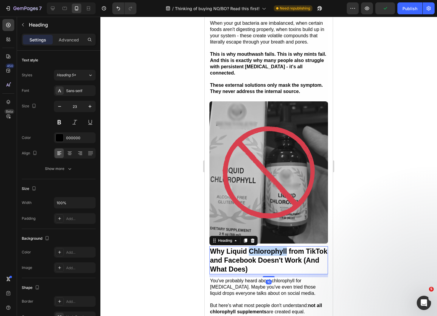
click at [270, 246] on h2 "Why Liquid Chlorophyll from TikTok and Facebook Doesn't Work (And What Does)" at bounding box center [268, 260] width 119 height 28
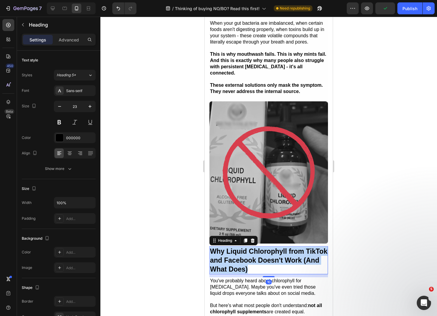
click at [270, 247] on p "Why Liquid Chlorophyll from TikTok and Facebook Doesn't Work (And What Does)" at bounding box center [268, 260] width 117 height 27
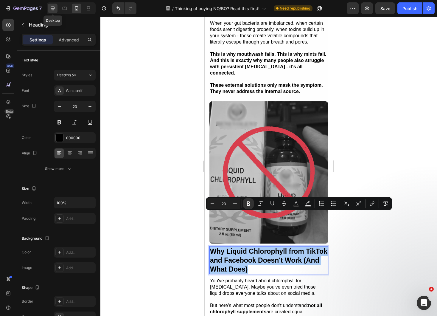
click at [49, 12] on div at bounding box center [53, 9] width 10 height 10
type input "28"
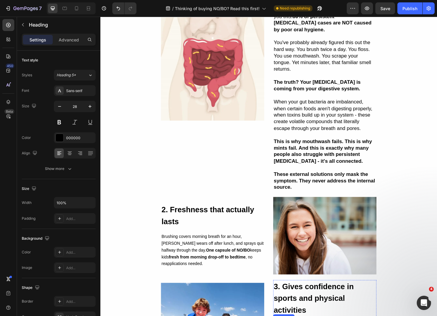
scroll to position [479, 0]
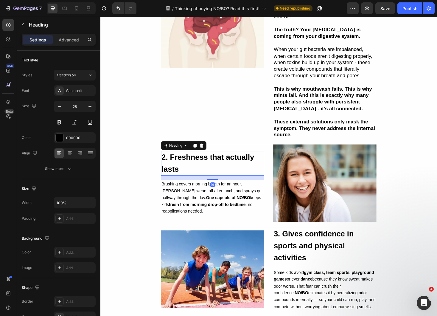
click at [203, 159] on h2 "2. Freshness that actually lasts" at bounding box center [220, 172] width 110 height 26
click at [203, 160] on p "2. Freshness that actually lasts" at bounding box center [219, 172] width 108 height 25
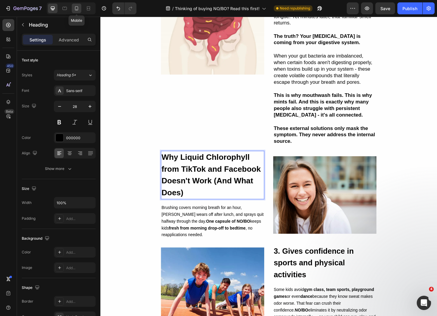
click at [74, 10] on icon at bounding box center [77, 8] width 6 height 6
type input "23"
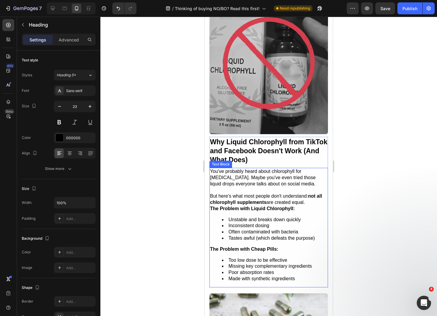
scroll to position [559, 0]
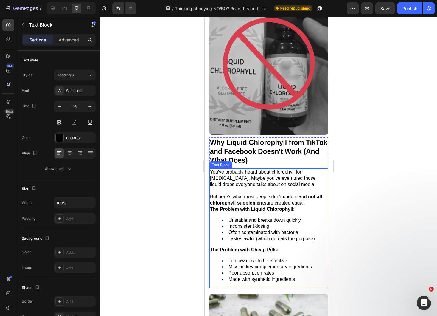
click at [301, 217] on li "Unstable and breaks down quickly" at bounding box center [274, 220] width 105 height 6
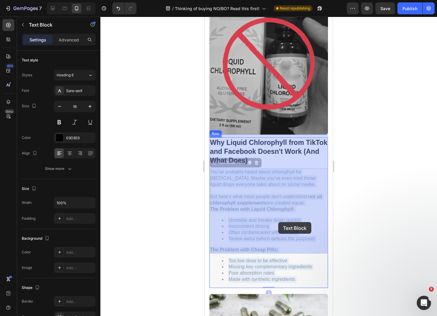
drag, startPoint x: 304, startPoint y: 251, endPoint x: 278, endPoint y: 220, distance: 39.9
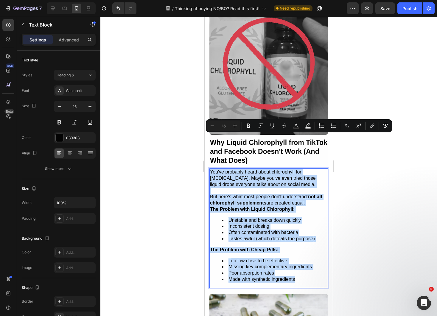
drag, startPoint x: 303, startPoint y: 249, endPoint x: 203, endPoint y: 134, distance: 152.5
copy div "You've probably heard about chlorophyll for bad breath. Maybe you've even tried…"
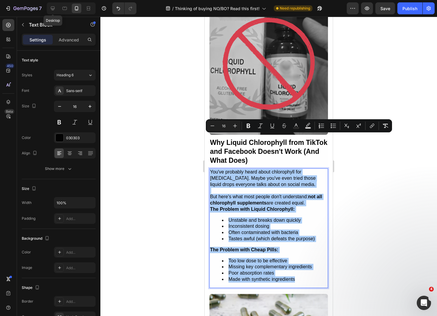
click at [48, 9] on div "Desktop" at bounding box center [71, 8] width 49 height 12
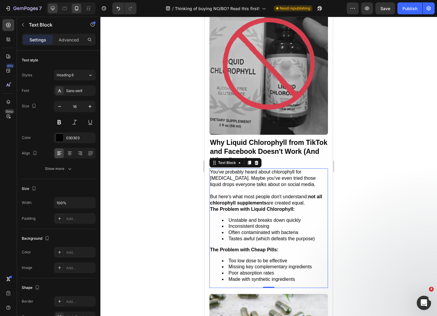
click at [48, 7] on div at bounding box center [53, 9] width 10 height 10
type input "18"
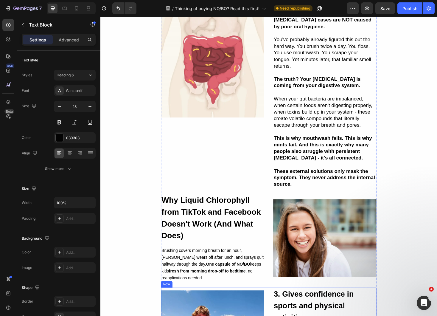
scroll to position [404, 0]
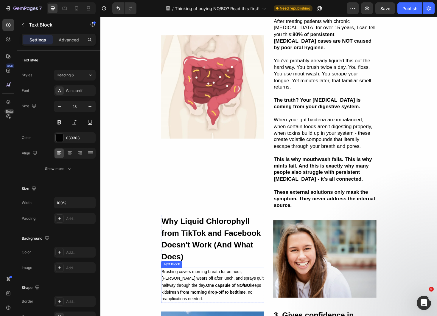
click at [220, 307] on strong "fresh from morning drop-off to bedtime" at bounding box center [214, 309] width 82 height 5
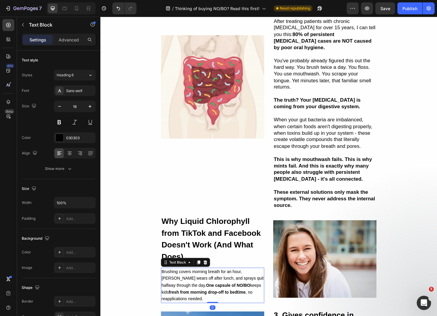
click at [220, 307] on strong "fresh from morning drop-off to bedtime" at bounding box center [214, 309] width 82 height 5
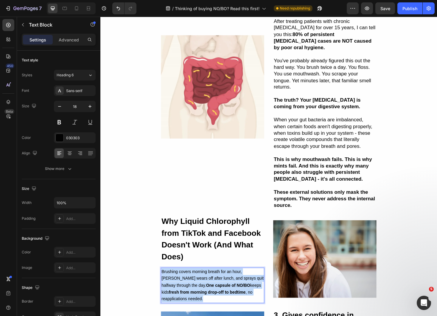
click at [220, 307] on strong "fresh from morning drop-off to bedtime" at bounding box center [214, 309] width 82 height 5
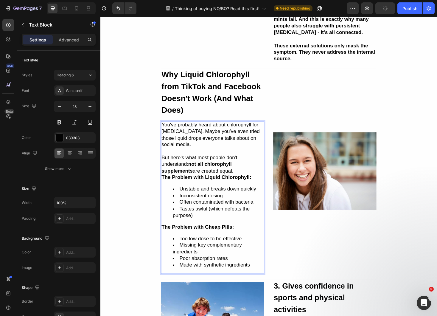
scroll to position [561, 0]
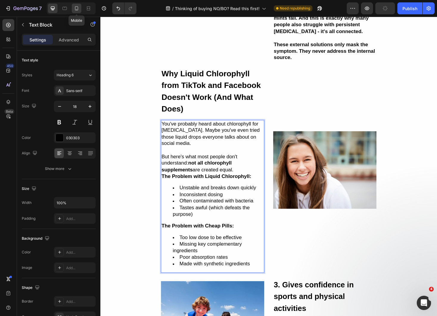
click at [75, 7] on icon at bounding box center [76, 8] width 3 height 4
type input "16"
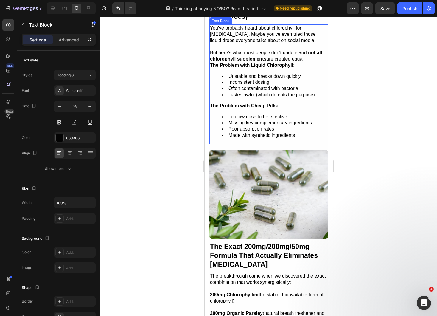
scroll to position [742, 0]
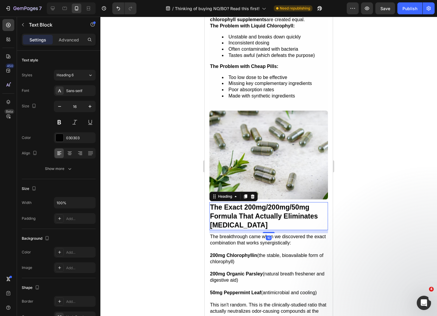
click at [251, 202] on h2 "The Exact 200mg/200mg/50mg Formula That Actually Eliminates [MEDICAL_DATA]" at bounding box center [268, 216] width 119 height 28
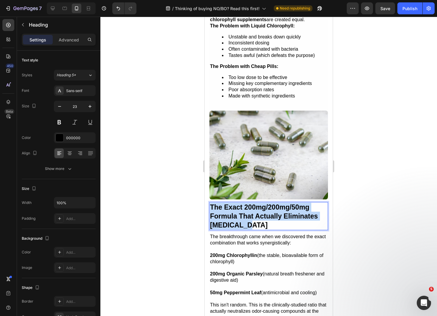
click at [251, 203] on p "The Exact 200mg/200mg/50mg Formula That Actually Eliminates [MEDICAL_DATA]" at bounding box center [268, 216] width 117 height 27
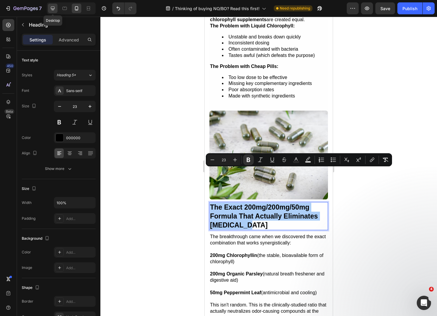
click at [53, 8] on icon at bounding box center [53, 8] width 6 height 6
type input "28"
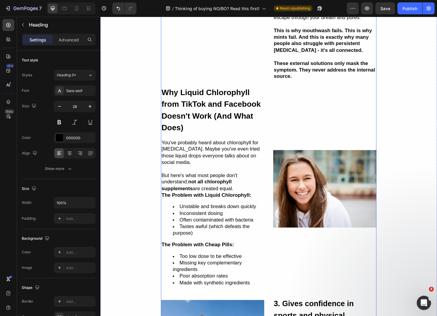
scroll to position [662, 0]
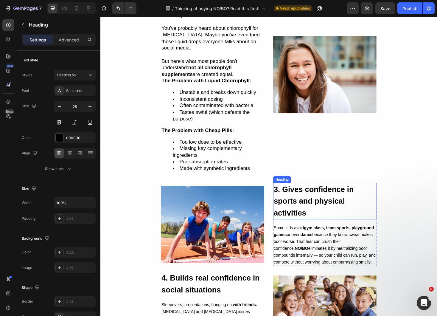
click at [313, 195] on strong "3. Gives confidence in sports and physical activities" at bounding box center [327, 212] width 85 height 34
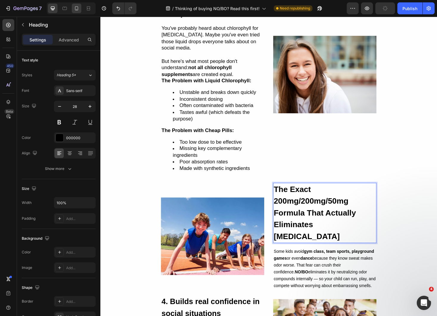
click at [75, 10] on icon at bounding box center [77, 8] width 6 height 6
type input "23"
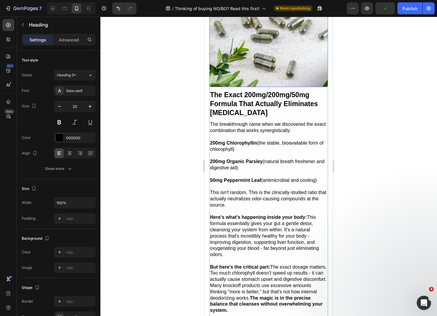
click at [265, 214] on p "Here's what's happening inside your body: This formula essentially gives your g…" at bounding box center [268, 235] width 117 height 43
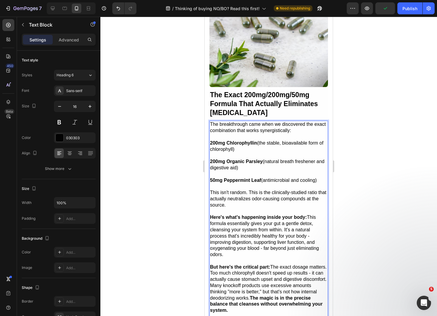
click at [265, 208] on p "Rich Text Editor. Editing area: main" at bounding box center [268, 211] width 117 height 6
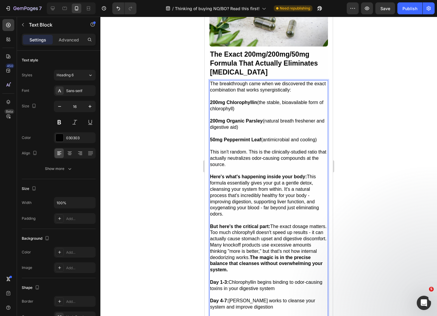
scroll to position [846, 0]
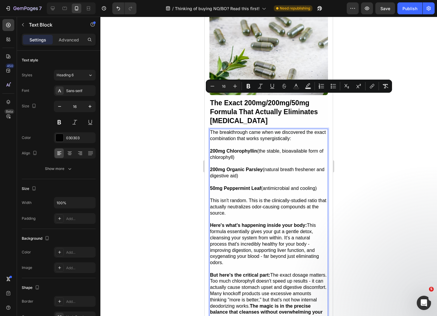
drag, startPoint x: 255, startPoint y: 263, endPoint x: 209, endPoint y: 98, distance: 171.5
click at [209, 129] on div "The breakthrough came when we discovered the exact combination that works syner…" at bounding box center [268, 263] width 119 height 268
copy div "The breakthrough came when we discovered the exact combination that works syner…"
click at [51, 10] on icon at bounding box center [53, 8] width 6 height 6
type input "18"
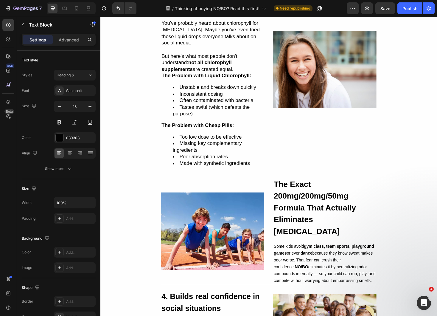
scroll to position [734, 0]
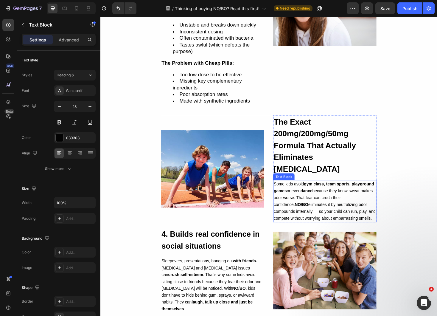
click at [313, 214] on strong "NO/BO" at bounding box center [314, 216] width 14 height 5
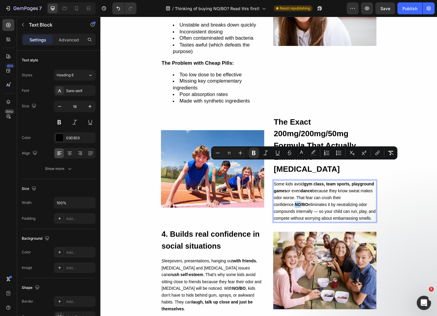
click at [313, 214] on strong "NO/BO" at bounding box center [314, 216] width 14 height 5
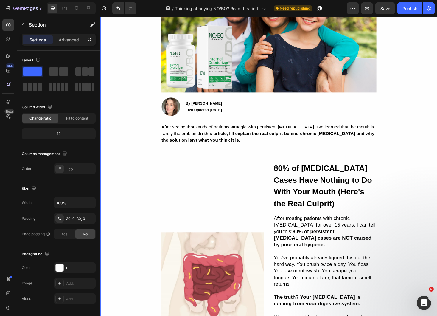
scroll to position [198, 0]
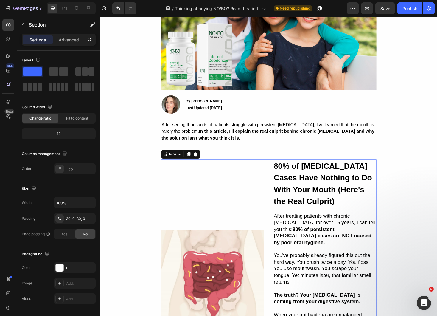
click at [244, 186] on div "Image" at bounding box center [220, 297] width 110 height 259
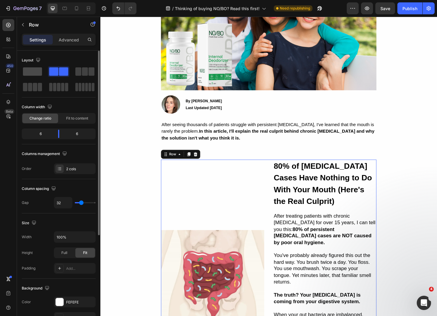
click at [38, 70] on span at bounding box center [32, 71] width 19 height 8
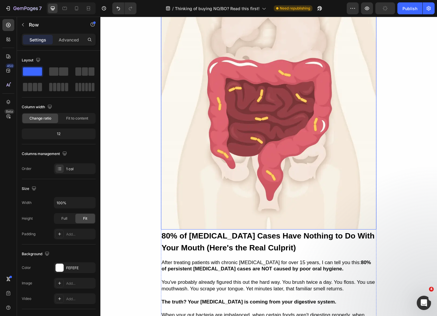
scroll to position [337, 0]
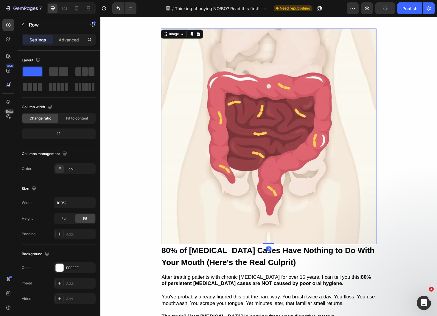
click at [272, 111] on img at bounding box center [279, 143] width 229 height 229
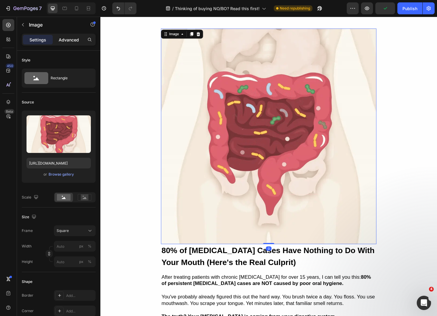
click at [72, 43] on div "Advanced" at bounding box center [69, 40] width 30 height 10
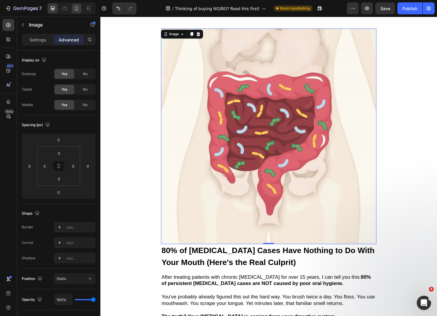
click at [74, 5] on icon at bounding box center [77, 8] width 6 height 6
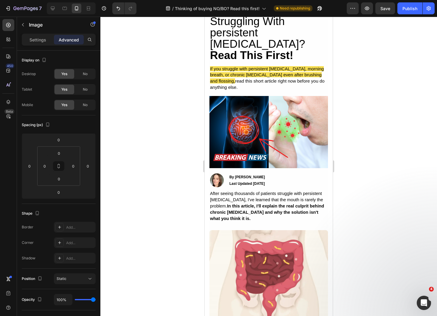
scroll to position [55, 0]
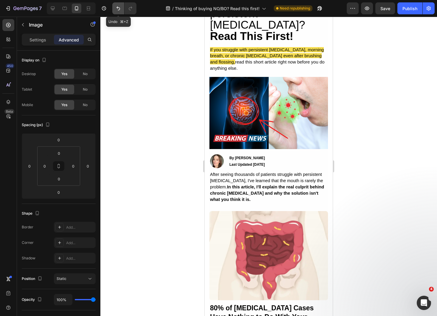
click at [114, 10] on button "Undo/Redo" at bounding box center [118, 8] width 12 height 12
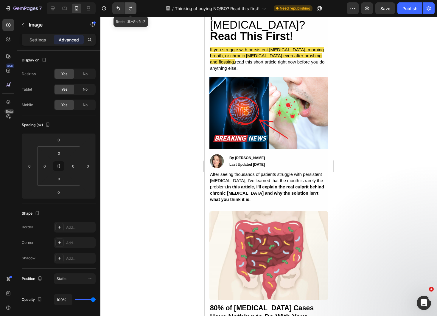
click at [130, 9] on icon "Undo/Redo" at bounding box center [131, 8] width 6 height 6
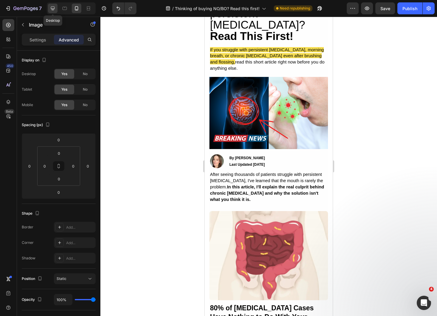
click at [50, 7] on icon at bounding box center [53, 8] width 6 height 6
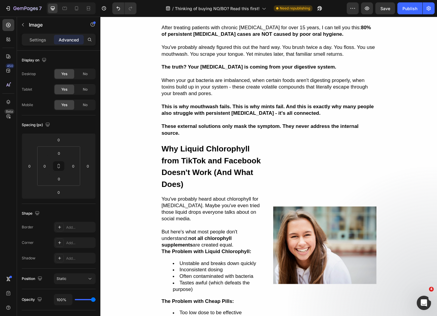
scroll to position [554, 0]
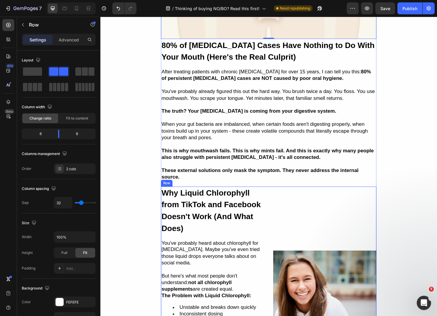
click at [293, 197] on div "Image" at bounding box center [339, 306] width 110 height 218
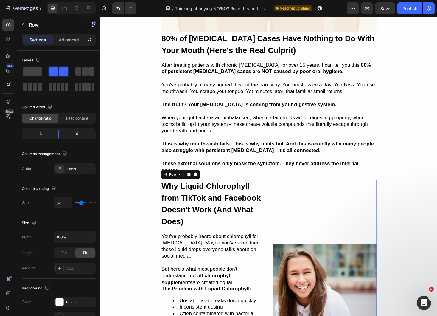
scroll to position [641, 0]
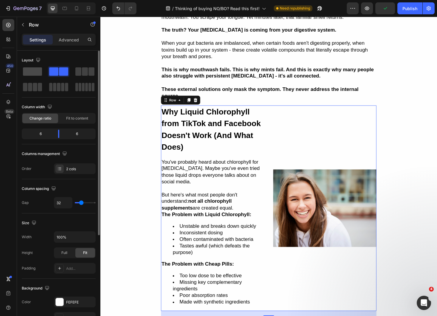
click at [23, 69] on span at bounding box center [32, 71] width 19 height 8
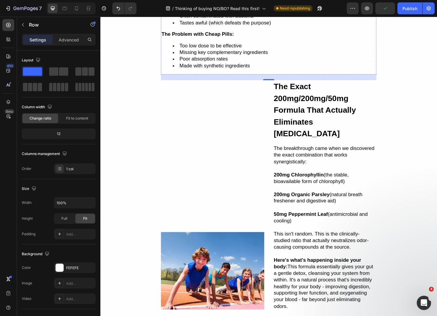
scroll to position [1002, 0]
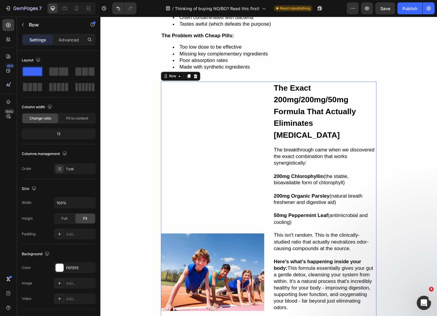
click at [265, 122] on div "Image" at bounding box center [220, 288] width 110 height 405
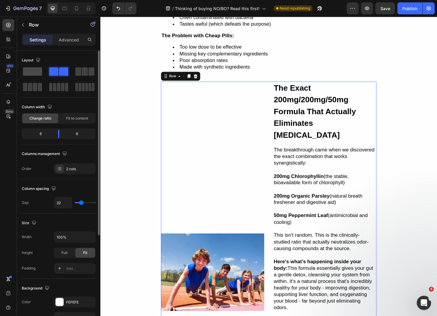
click at [48, 76] on div at bounding box center [58, 71] width 21 height 11
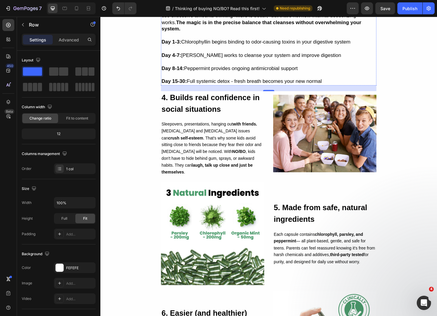
scroll to position [1404, 0]
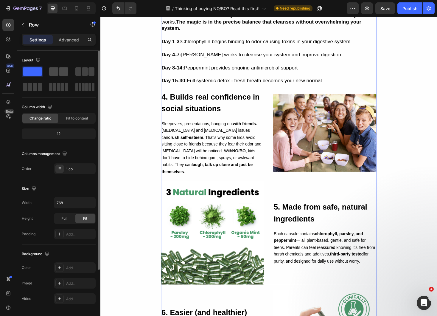
click at [57, 74] on span at bounding box center [53, 71] width 9 height 8
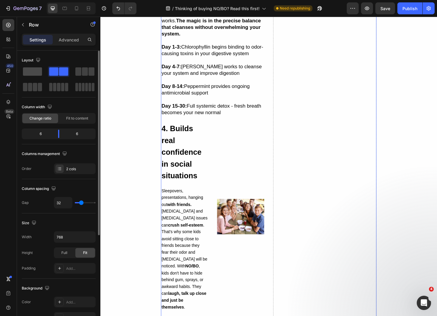
click at [27, 71] on span at bounding box center [32, 71] width 19 height 8
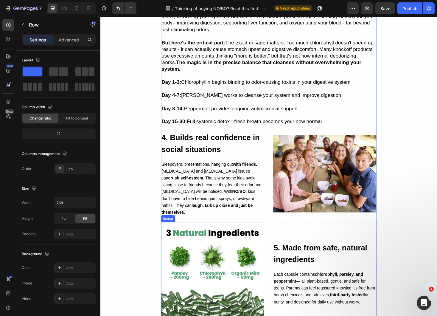
scroll to position [1339, 0]
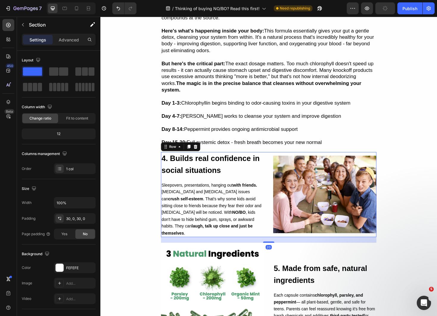
click at [275, 197] on div "Image 4. Builds real confidence in social situations Heading Sleepovers, presen…" at bounding box center [279, 205] width 229 height 90
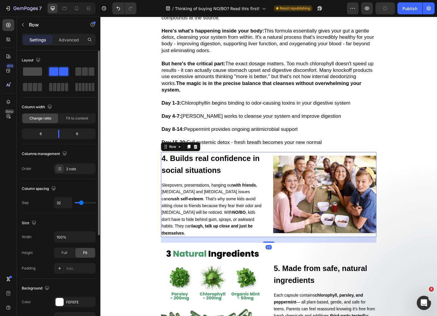
click at [30, 74] on span at bounding box center [32, 71] width 19 height 8
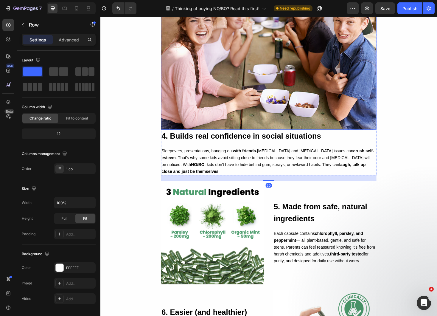
scroll to position [1544, 0]
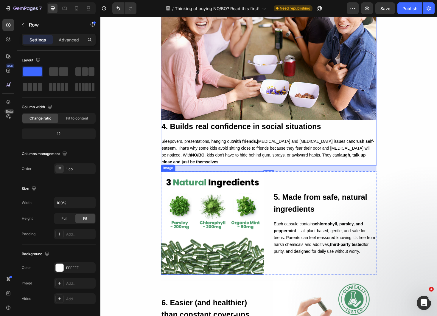
click at [259, 189] on img at bounding box center [220, 236] width 110 height 110
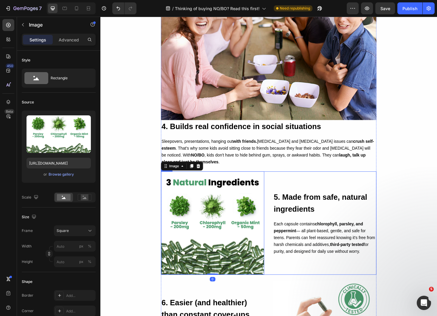
click at [279, 186] on div "Image 0 5. Made from safe, natural ingredients Heading Each capsule contains ch…" at bounding box center [279, 236] width 229 height 110
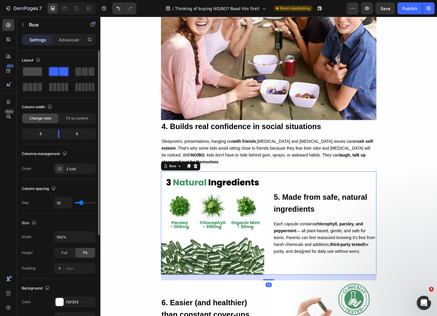
click at [26, 69] on span at bounding box center [32, 71] width 19 height 8
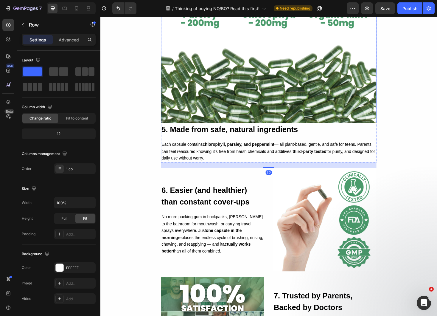
scroll to position [1841, 0]
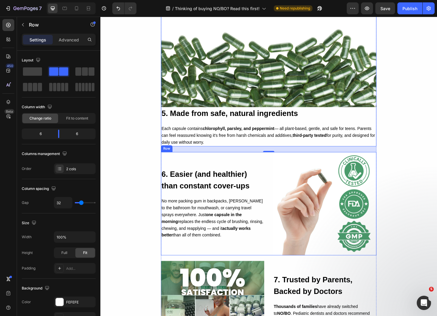
click at [276, 162] on div "Image 6. Easier (and healthier) than constant cover-ups Heading No more packing…" at bounding box center [279, 215] width 229 height 110
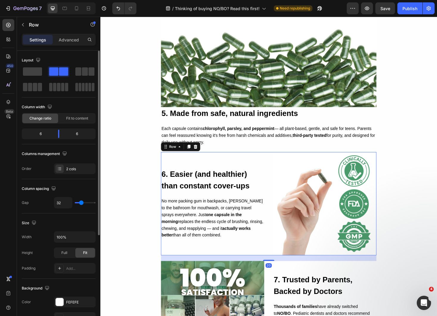
click at [32, 73] on span at bounding box center [32, 71] width 19 height 8
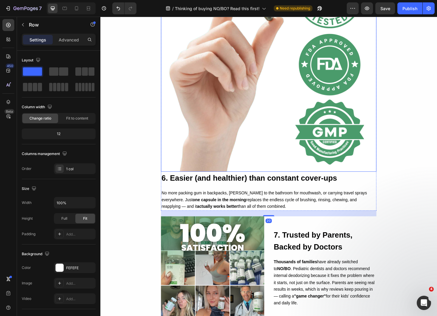
scroll to position [2151, 0]
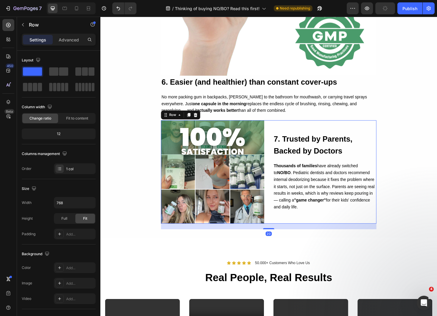
click at [292, 197] on div "7. Trusted by Parents, Backed by Doctors Heading Thousands of families have alr…" at bounding box center [339, 182] width 110 height 110
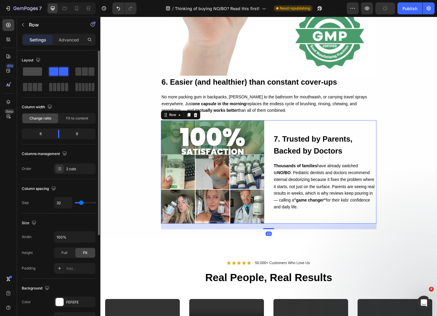
click at [35, 72] on span at bounding box center [32, 71] width 19 height 8
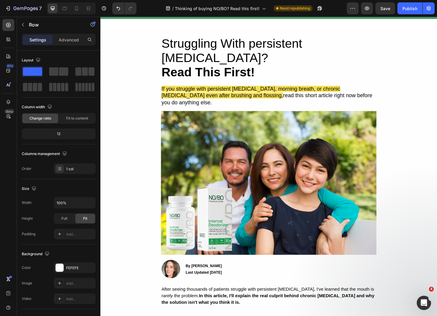
scroll to position [36, 0]
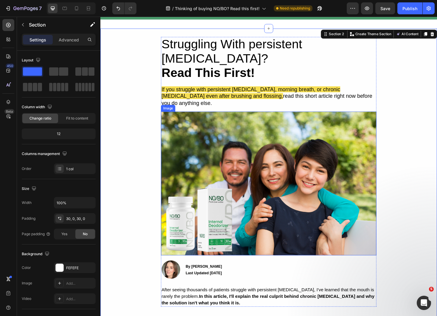
scroll to position [45, 0]
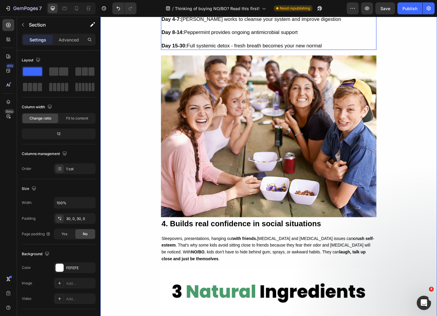
scroll to position [1461, 0]
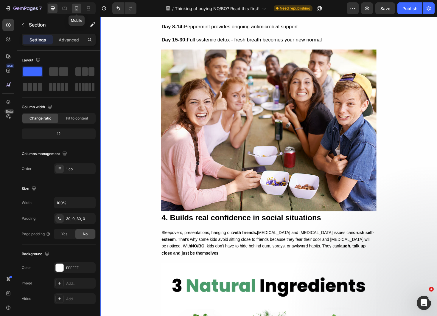
click at [73, 9] on div at bounding box center [77, 9] width 10 height 10
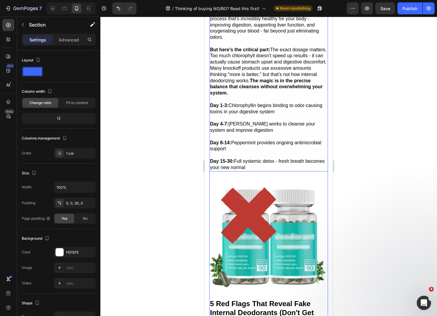
scroll to position [1187, 0]
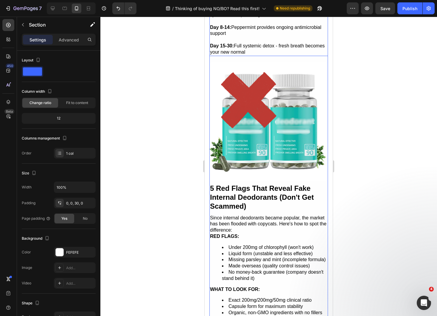
click at [258, 184] on strong "5 Red Flags That Reveal Fake Internal Deodorants (Don't Get Scammed)" at bounding box center [262, 197] width 104 height 26
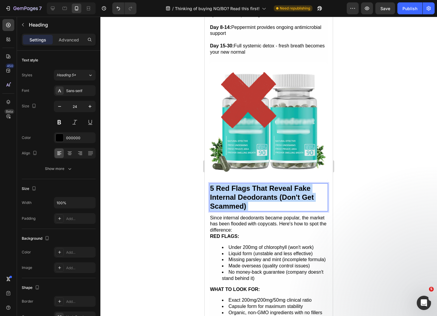
click at [258, 184] on strong "5 Red Flags That Reveal Fake Internal Deodorants (Don't Get Scammed)" at bounding box center [262, 197] width 104 height 26
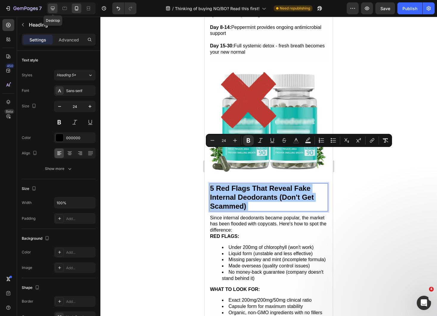
click at [53, 8] on icon at bounding box center [53, 8] width 6 height 6
type input "28"
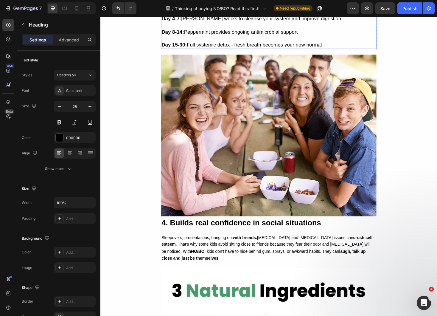
scroll to position [1483, 0]
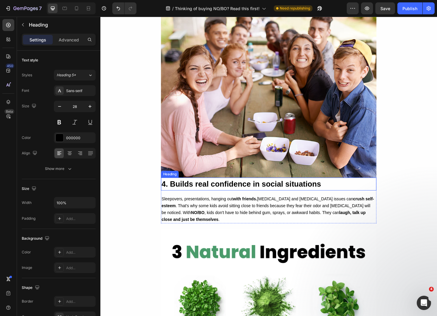
click at [228, 190] on strong "4. Builds real confidence in social situations" at bounding box center [250, 194] width 170 height 9
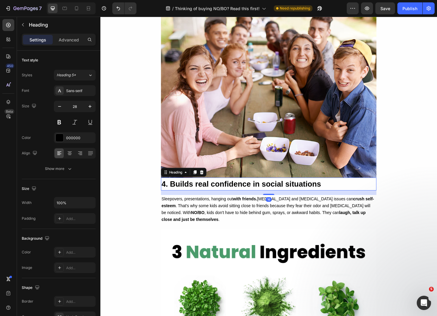
click at [228, 190] on strong "4. Builds real confidence in social situations" at bounding box center [250, 194] width 170 height 9
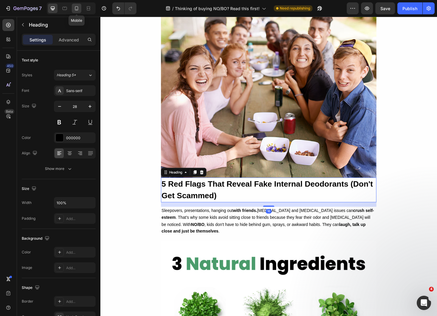
click at [79, 7] on icon at bounding box center [77, 8] width 6 height 6
type input "24"
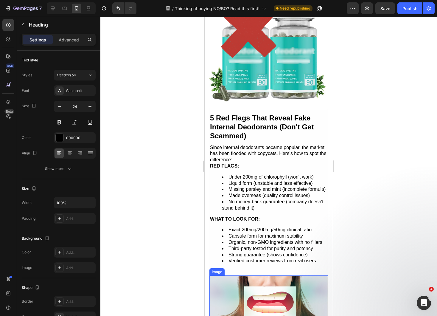
scroll to position [1258, 0]
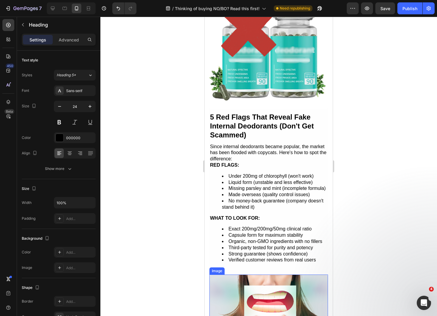
click at [278, 226] on li "Exact 200mg/200mg/50mg clinical ratio" at bounding box center [274, 229] width 105 height 6
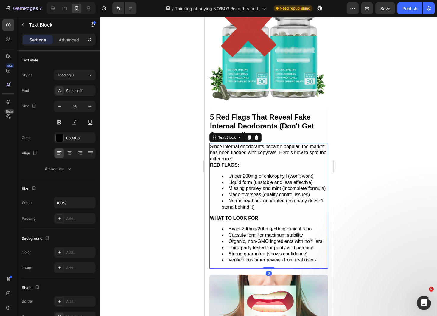
click at [278, 226] on li "Exact 200mg/200mg/50mg clinical ratio" at bounding box center [274, 229] width 105 height 6
click at [324, 257] on li "Verified customer reviews from real users" at bounding box center [274, 260] width 105 height 6
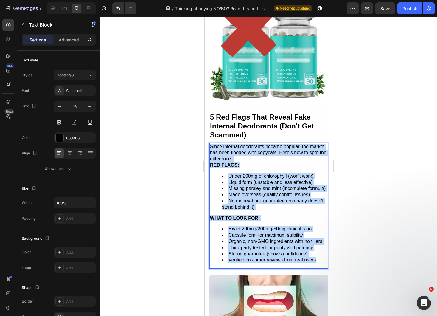
drag, startPoint x: 324, startPoint y: 227, endPoint x: 203, endPoint y: 112, distance: 166.7
click at [205, 112] on html "iPhone 15 Pro Max ( 430 px) iPhone 13 Mini iPhone 13 Pro iPhone 11 Pro Max iPho…" at bounding box center [269, 271] width 128 height 3024
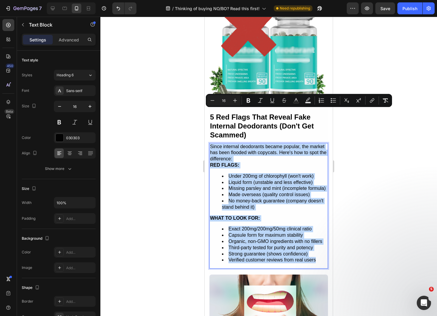
copy div "Since internal deodorants became popular, the market has been flooded with copy…"
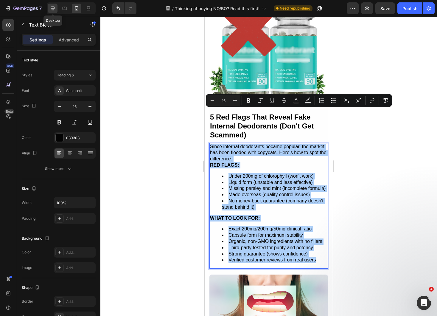
click at [52, 8] on icon at bounding box center [53, 9] width 4 height 4
type input "18"
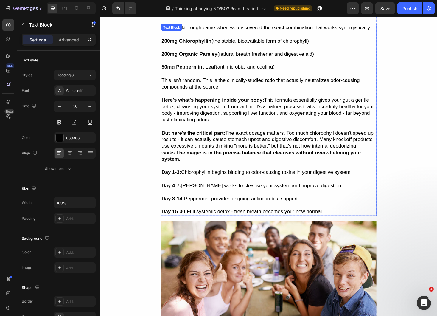
scroll to position [1201, 0]
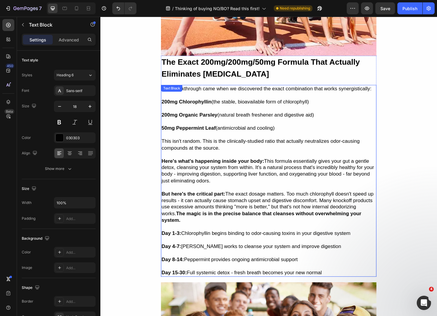
click at [254, 169] on p "Here's what's happening inside your body: This formula essentially gives your g…" at bounding box center [279, 181] width 228 height 28
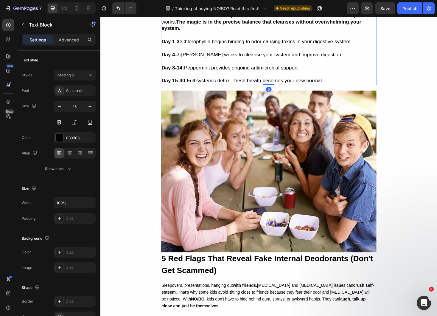
scroll to position [1507, 0]
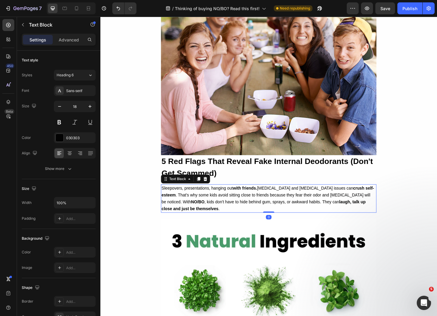
click at [273, 196] on span "Sleepovers, presentations, hanging out with friends. Body odor and bad breath i…" at bounding box center [278, 209] width 226 height 27
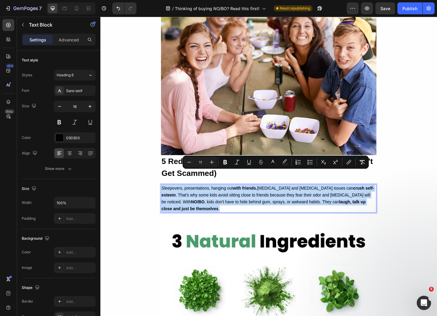
click at [273, 196] on span "Sleepovers, presentations, hanging out with friends. Body odor and bad breath i…" at bounding box center [278, 209] width 226 height 27
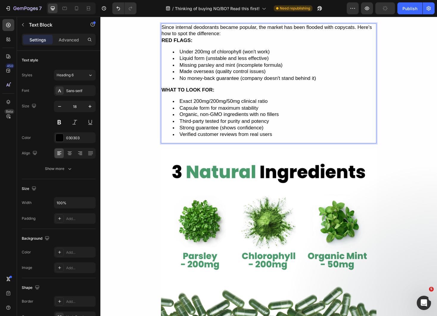
scroll to position [1690, 0]
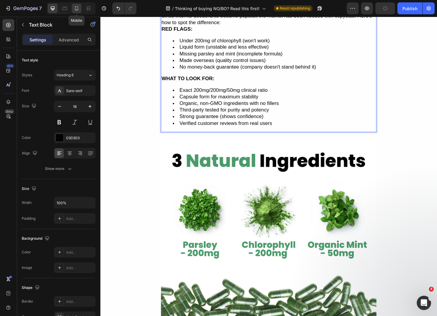
click at [77, 7] on icon at bounding box center [77, 8] width 6 height 6
type input "16"
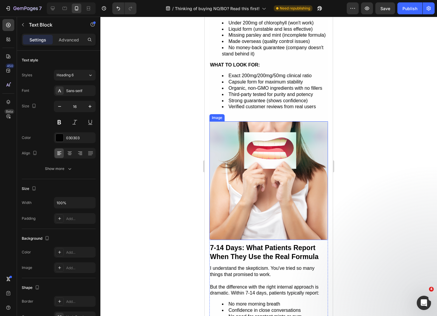
scroll to position [1423, 0]
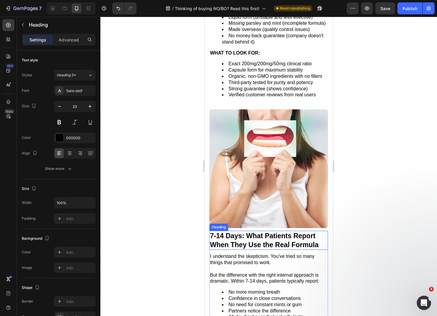
click at [259, 232] on strong "7-14 Days: What Patients Report When They Use the Real Formula" at bounding box center [264, 240] width 108 height 17
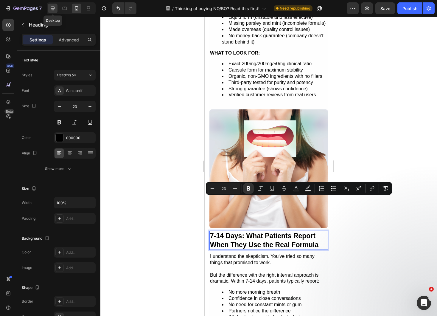
click at [49, 6] on div at bounding box center [53, 9] width 10 height 10
type input "28"
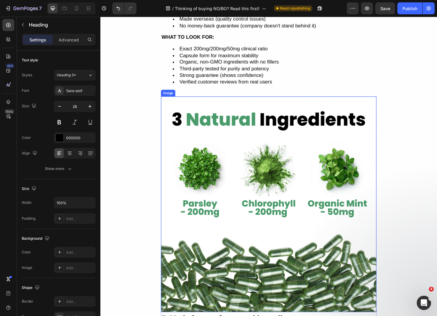
scroll to position [1858, 0]
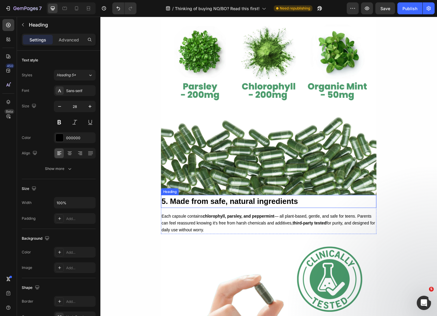
click at [233, 208] on strong "5. Made from safe, natural ingredients" at bounding box center [237, 212] width 145 height 9
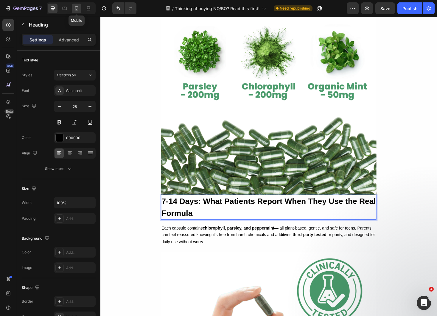
click at [77, 7] on icon at bounding box center [77, 8] width 6 height 6
type input "23"
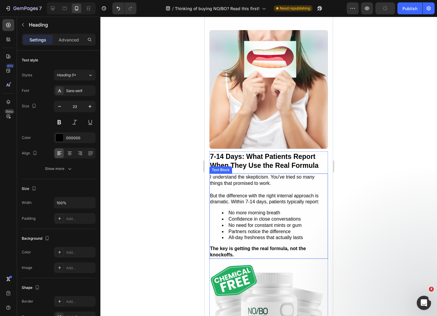
scroll to position [1501, 0]
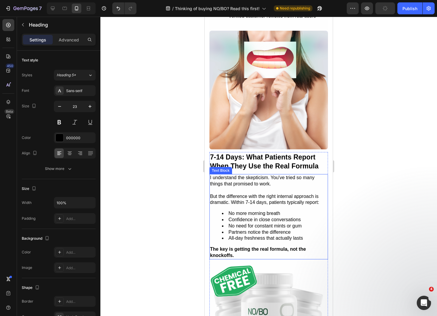
click at [252, 175] on div "I understand the skepticism. You've tried so many things that promised to work.…" at bounding box center [268, 216] width 119 height 85
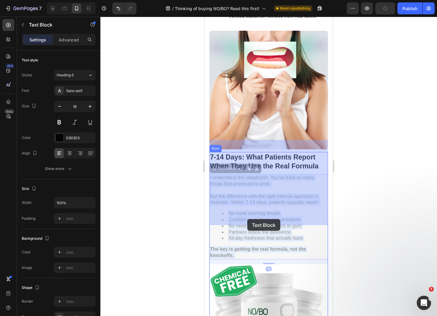
drag, startPoint x: 243, startPoint y: 220, endPoint x: 247, endPoint y: 218, distance: 4.7
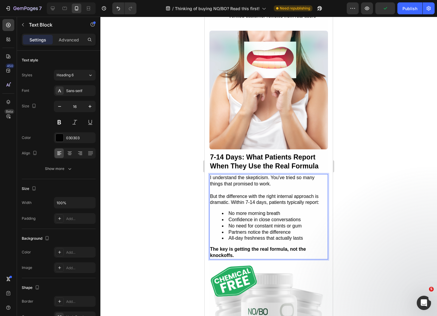
click at [243, 246] on p "The key is getting the real formula, not the knockoffs." at bounding box center [268, 252] width 117 height 13
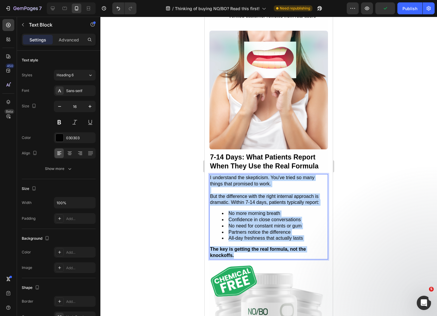
drag, startPoint x: 246, startPoint y: 220, endPoint x: 204, endPoint y: 143, distance: 88.4
click at [205, 143] on html "iPhone 15 Pro Max ( 430 px) iPhone 13 Mini iPhone 13 Pro iPhone 11 Pro Max iPho…" at bounding box center [269, 27] width 128 height 3024
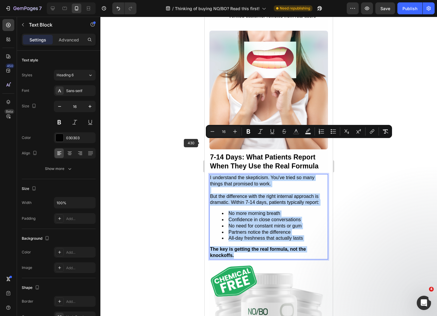
copy div "I understand the skepticism. You've tried so many things that promised to work.…"
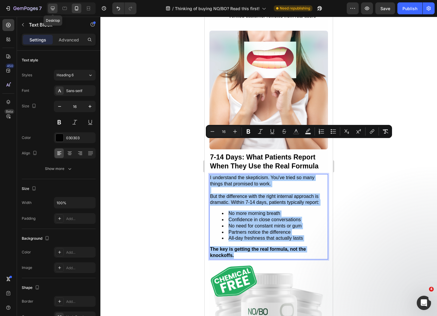
click at [50, 6] on icon at bounding box center [53, 8] width 6 height 6
type input "18"
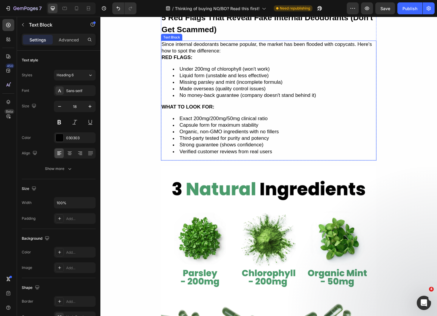
scroll to position [1839, 0]
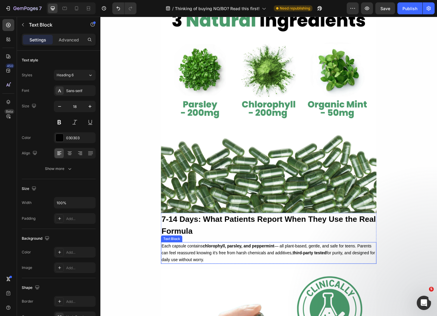
click at [214, 258] on span "Each capsule contains chlorophyll, parsley, and peppermint — all plant-based, g…" at bounding box center [278, 267] width 227 height 19
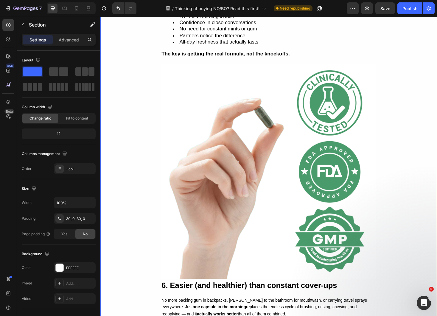
scroll to position [2161, 0]
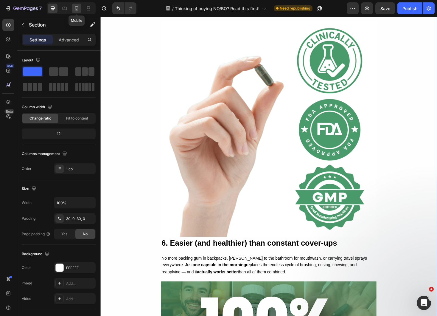
click at [77, 9] on icon at bounding box center [77, 8] width 6 height 6
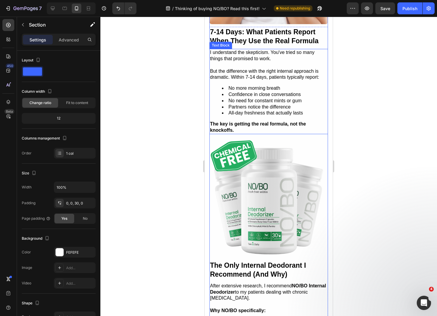
scroll to position [1628, 0]
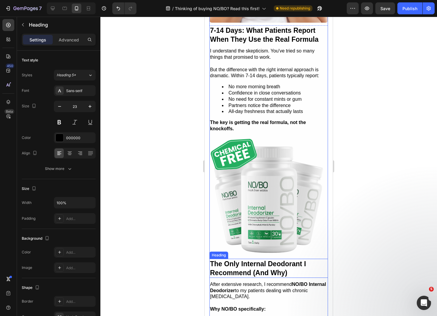
click at [251, 260] on strong "The Only Internal Deodorant I Recommend (And Why)" at bounding box center [258, 268] width 96 height 17
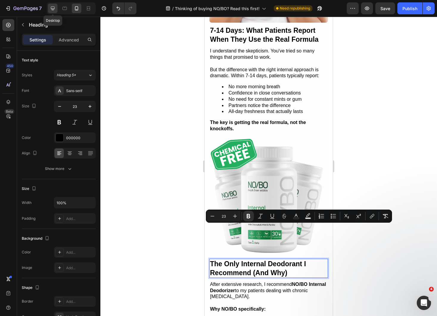
click at [49, 6] on div at bounding box center [53, 9] width 10 height 10
type input "28"
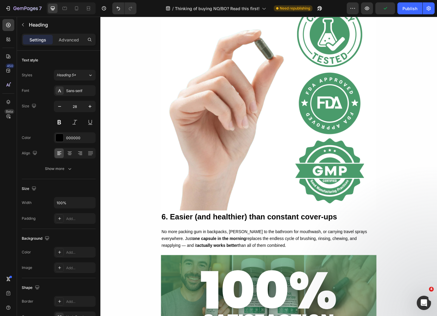
scroll to position [2199, 0]
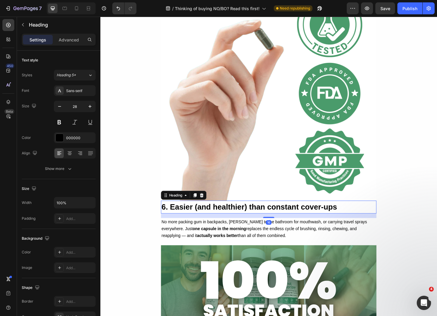
click at [208, 214] on strong "6. Easier (and healthier) than constant cover-ups" at bounding box center [258, 218] width 186 height 9
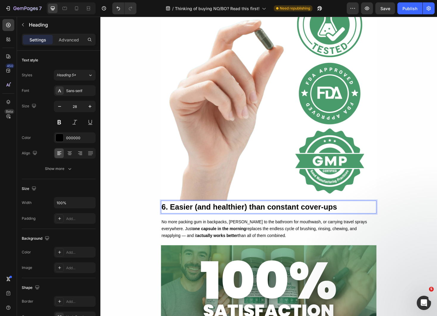
click at [208, 214] on strong "6. Easier (and healthier) than constant cover-ups" at bounding box center [258, 218] width 186 height 9
click at [76, 11] on icon at bounding box center [77, 8] width 6 height 6
type input "24"
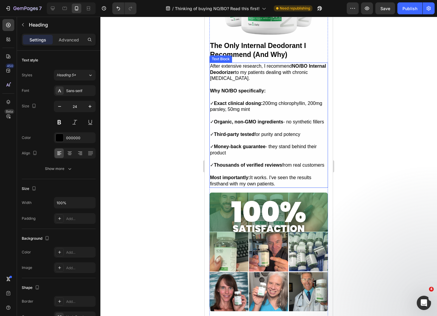
scroll to position [1839, 0]
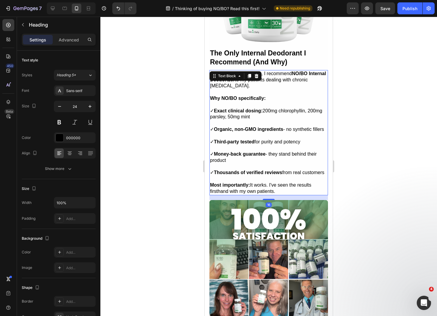
click at [251, 151] on strong "Money-back guarantee" at bounding box center [240, 153] width 52 height 5
click at [277, 182] on p "Most importantly: It works. I've seen the results firsthand with my own patient…" at bounding box center [268, 188] width 117 height 13
drag, startPoint x: 278, startPoint y: 157, endPoint x: 194, endPoint y: 37, distance: 147.2
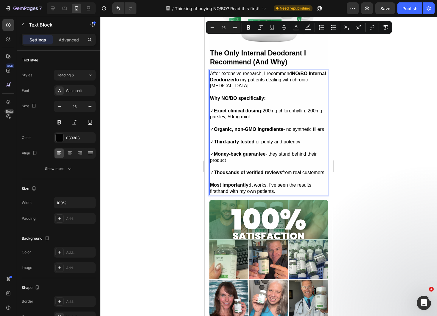
copy div "After extensive research, I recommend NO/BO Internal Deodorizer to my patients …"
click at [55, 7] on icon at bounding box center [53, 9] width 4 height 4
type input "18"
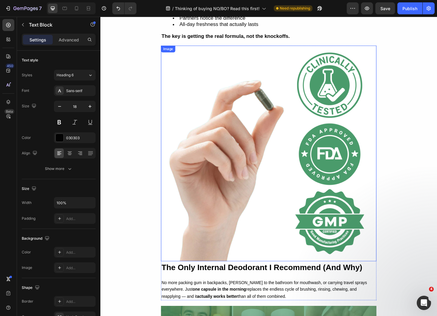
scroll to position [2134, 0]
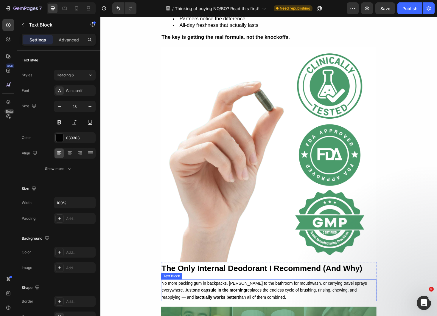
click at [253, 296] on p "No more packing gum in backpacks, rushing to the bathroom for mouthwash, or car…" at bounding box center [279, 307] width 228 height 22
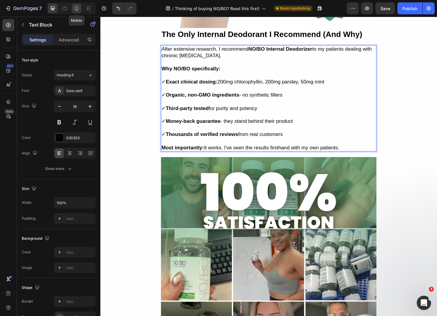
click at [78, 8] on icon at bounding box center [76, 8] width 3 height 4
type input "16"
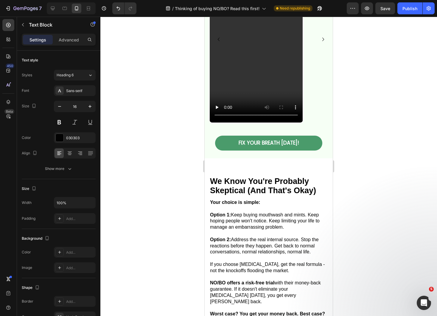
scroll to position [2395, 0]
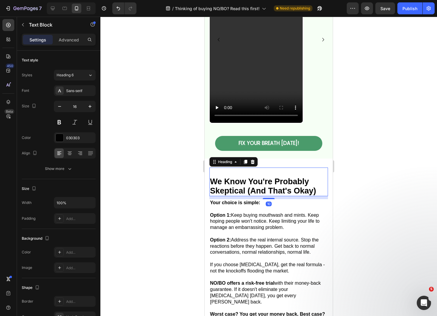
click at [259, 184] on strong "We Know You're Probably Skeptical (And That's Okay)" at bounding box center [263, 186] width 106 height 18
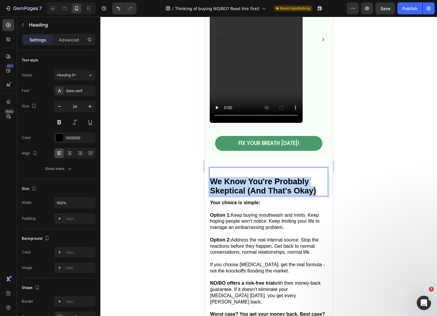
click at [259, 184] on strong "We Know You're Probably Skeptical (And That's Okay)" at bounding box center [263, 186] width 106 height 18
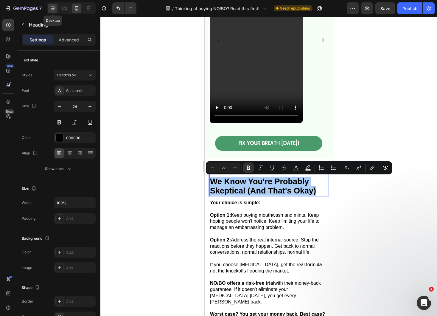
click at [52, 10] on icon at bounding box center [53, 8] width 6 height 6
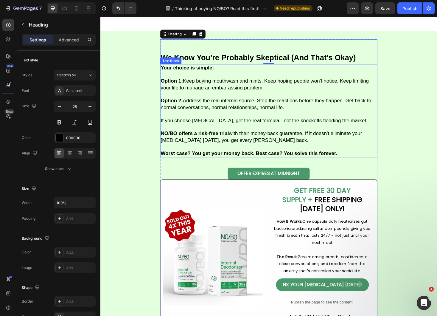
scroll to position [2547, 0]
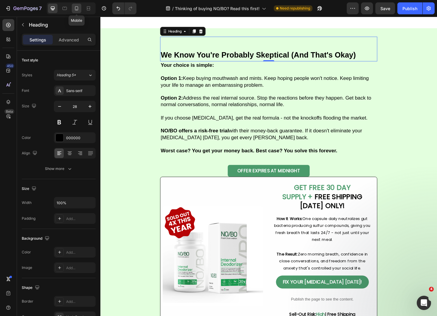
click at [75, 8] on icon at bounding box center [76, 8] width 3 height 4
type input "24"
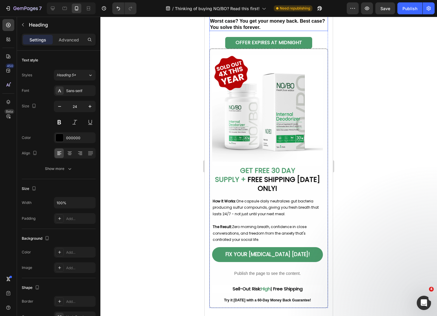
scroll to position [2725, 0]
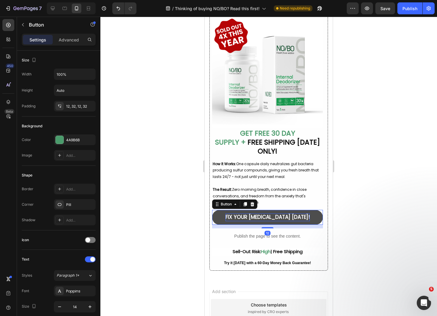
click at [258, 213] on strong "FIX YOUR [MEDICAL_DATA] [DATE]!" at bounding box center [268, 216] width 84 height 7
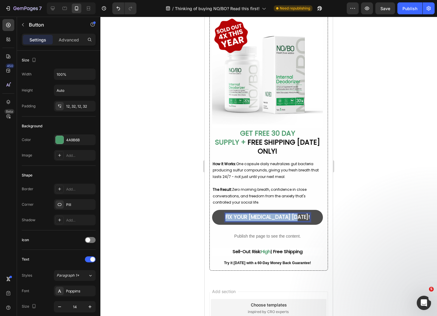
click at [258, 213] on strong "FIX YOUR [MEDICAL_DATA] [DATE]!" at bounding box center [268, 216] width 84 height 7
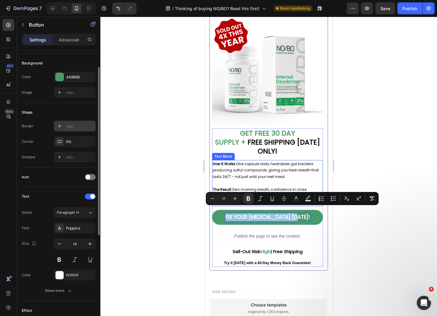
scroll to position [140, 0]
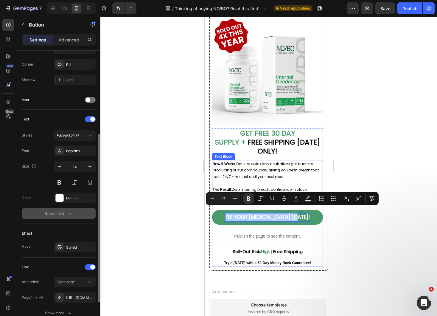
click at [70, 215] on icon "button" at bounding box center [70, 213] width 6 height 6
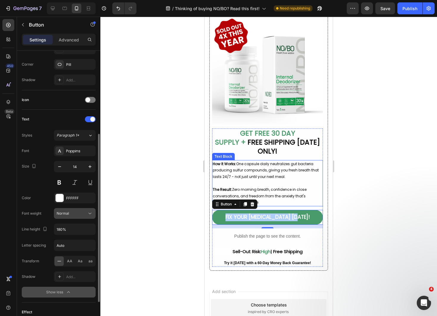
click at [88, 216] on button "Normal" at bounding box center [75, 213] width 42 height 11
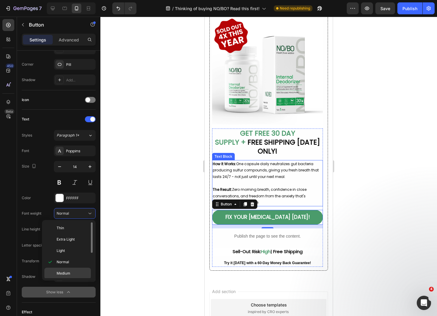
click at [75, 273] on p "Medium" at bounding box center [73, 273] width 32 height 5
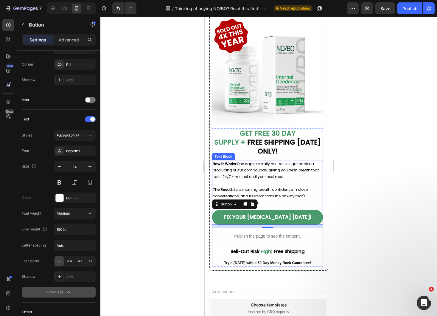
click at [135, 235] on div at bounding box center [268, 166] width 337 height 299
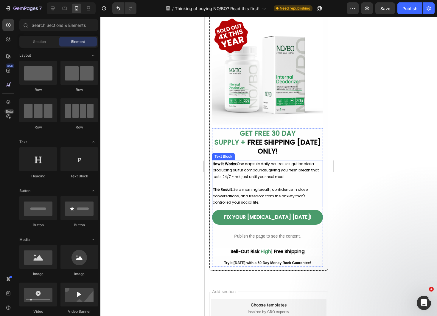
click at [135, 235] on div at bounding box center [268, 166] width 337 height 299
click at [161, 224] on div at bounding box center [268, 166] width 337 height 299
drag, startPoint x: 50, startPoint y: 8, endPoint x: 85, endPoint y: 27, distance: 39.5
click at [50, 8] on icon at bounding box center [53, 8] width 6 height 6
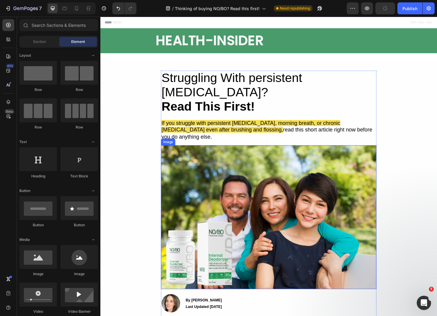
click at [281, 161] on img at bounding box center [279, 229] width 229 height 153
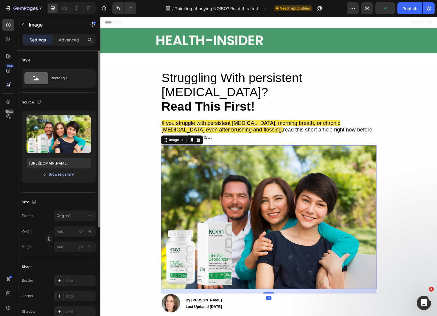
click at [68, 175] on div "Browse gallery" at bounding box center [61, 174] width 25 height 5
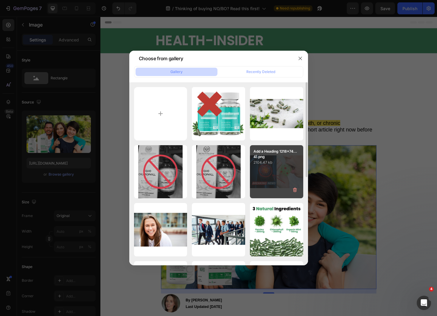
click at [283, 167] on div "Add a Heading 1218x74...4).png 2104.47 kb" at bounding box center [276, 171] width 53 height 53
type input "[URL][DOMAIN_NAME]"
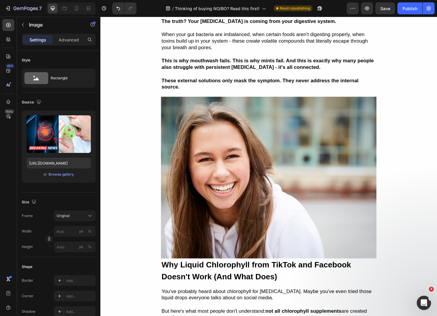
scroll to position [668, 0]
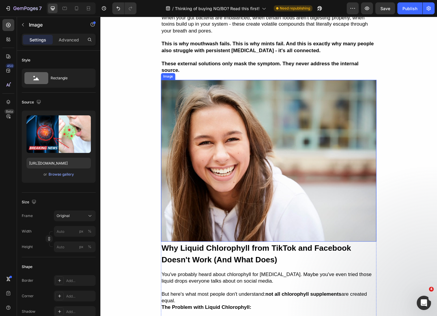
click at [287, 190] on img at bounding box center [279, 170] width 229 height 172
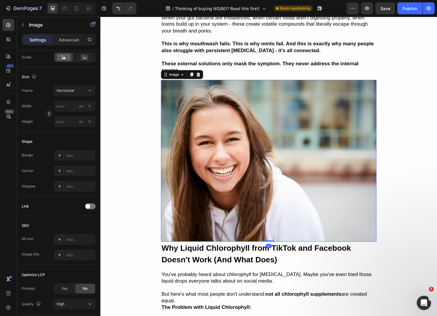
click at [209, 158] on img at bounding box center [279, 170] width 229 height 172
click at [35, 28] on div "Image" at bounding box center [51, 24] width 68 height 15
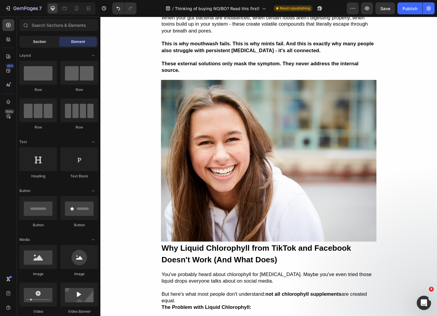
click at [38, 46] on div "Section" at bounding box center [40, 42] width 38 height 10
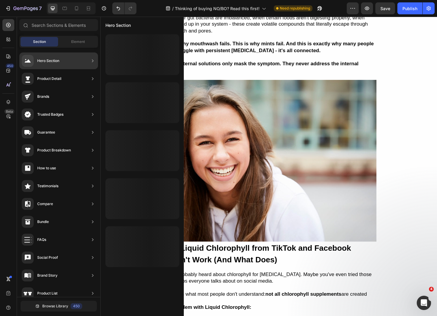
click at [175, 130] on div at bounding box center [142, 150] width 74 height 41
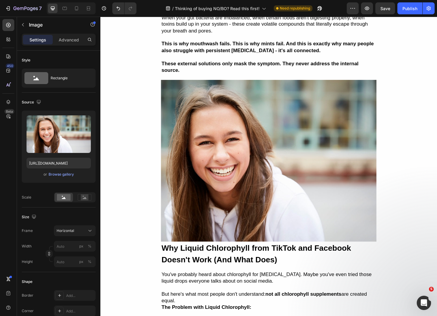
click at [247, 121] on img at bounding box center [279, 170] width 229 height 172
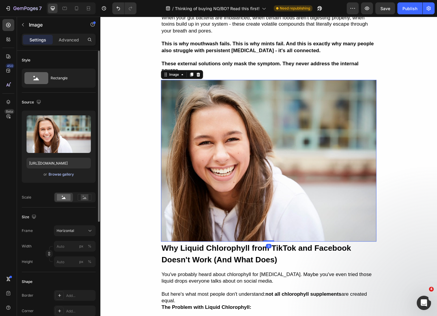
click at [59, 176] on div "Browse gallery" at bounding box center [61, 174] width 25 height 5
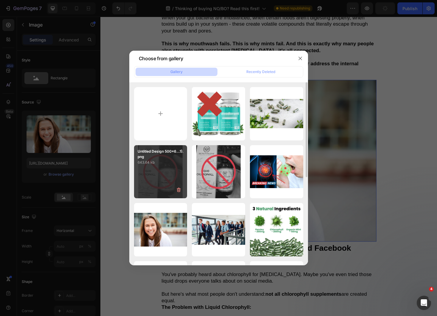
click at [163, 172] on div "Untitled Design 500x6...1).png 643.64 kb" at bounding box center [160, 171] width 53 height 53
type input "[URL][DOMAIN_NAME]"
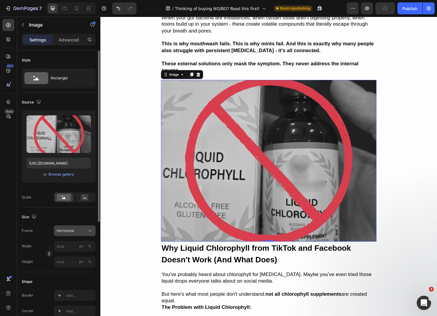
click at [73, 229] on span "Horizontal" at bounding box center [66, 230] width 18 height 5
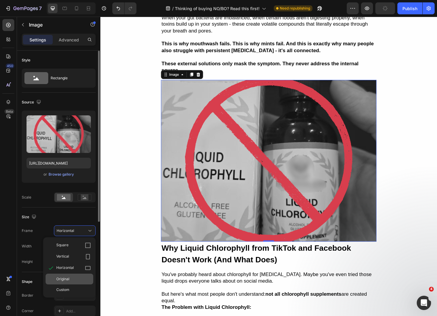
click at [72, 281] on div "Original" at bounding box center [73, 278] width 35 height 5
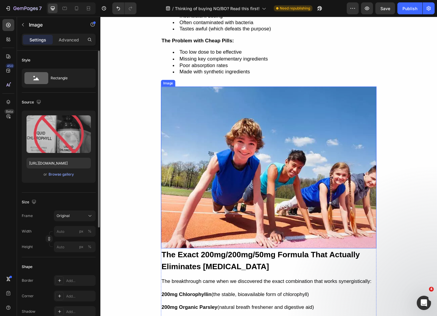
scroll to position [1100, 0]
click at [301, 168] on img at bounding box center [279, 177] width 229 height 172
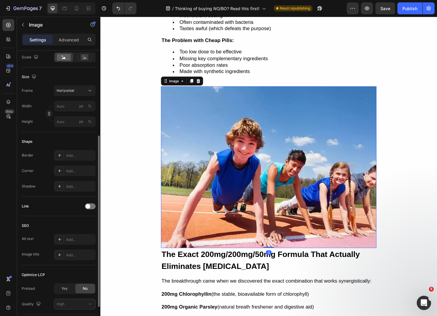
click at [270, 152] on img at bounding box center [279, 177] width 229 height 172
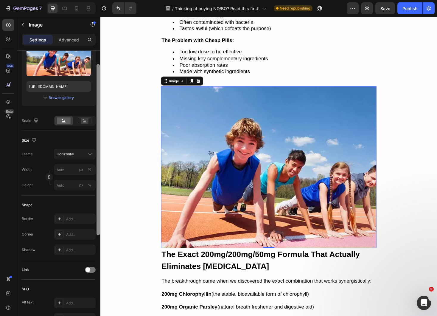
scroll to position [0, 0]
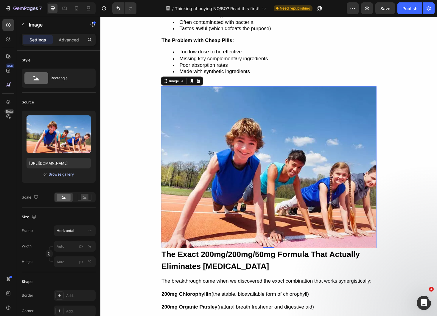
click at [64, 177] on div "Browse gallery" at bounding box center [61, 174] width 25 height 5
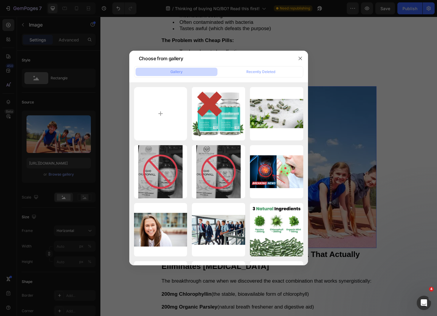
click at [345, 153] on div at bounding box center [218, 158] width 437 height 316
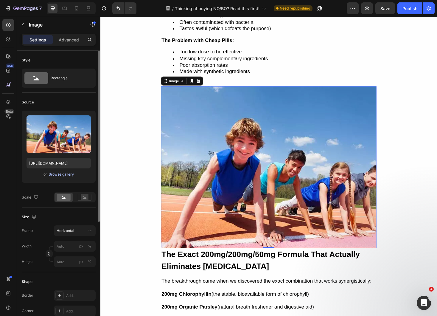
click at [60, 175] on div "Browse gallery" at bounding box center [61, 174] width 25 height 5
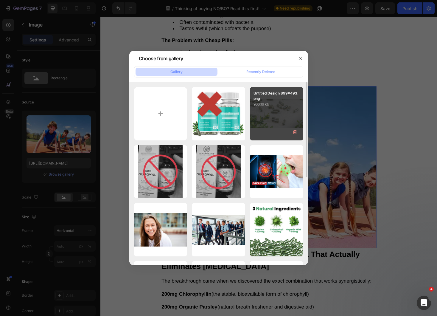
click at [293, 114] on div "Untitled Design 899x493.png 966.16 kb" at bounding box center [276, 113] width 53 height 53
type input "[URL][DOMAIN_NAME]"
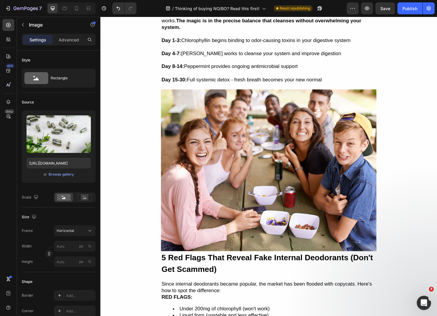
scroll to position [1522, 0]
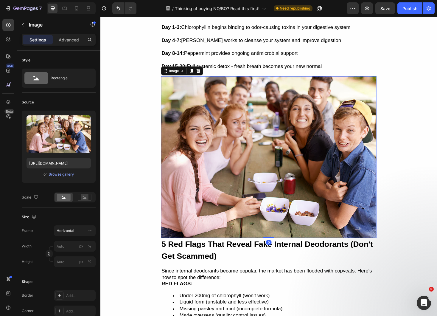
click at [308, 158] on img at bounding box center [279, 166] width 229 height 172
click at [65, 173] on div "Browse gallery" at bounding box center [61, 174] width 25 height 5
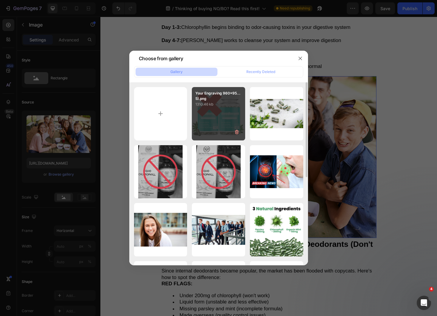
click at [219, 112] on div "Your Engraving 960x95...5).png 1310.46 kb" at bounding box center [218, 113] width 53 height 53
type input "[URL][DOMAIN_NAME]"
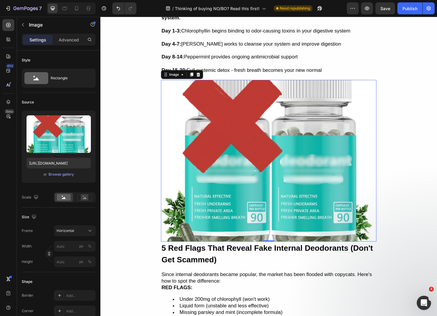
scroll to position [1472, 0]
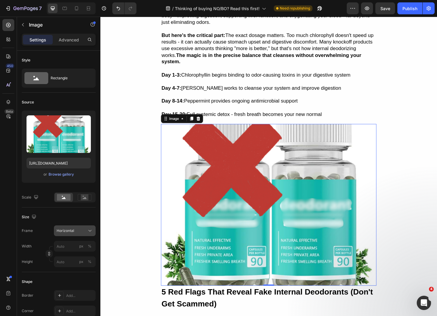
click at [76, 230] on div "Horizontal" at bounding box center [71, 230] width 29 height 5
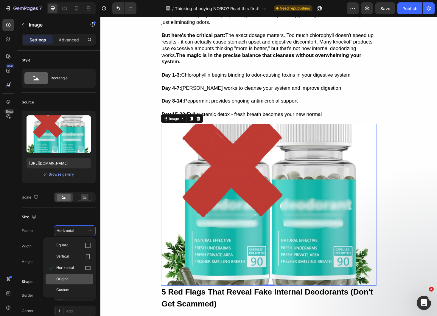
click at [67, 280] on span "Original" at bounding box center [62, 278] width 13 height 5
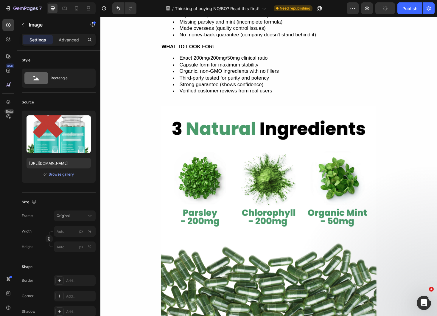
scroll to position [1909, 0]
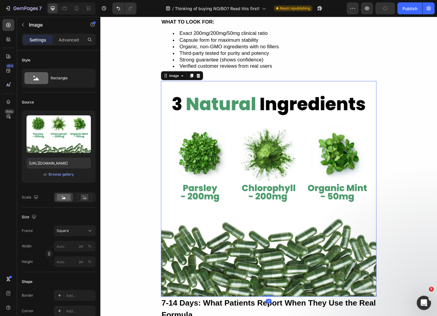
click at [251, 192] on img at bounding box center [279, 199] width 229 height 229
click at [65, 174] on div "Browse gallery" at bounding box center [61, 174] width 25 height 5
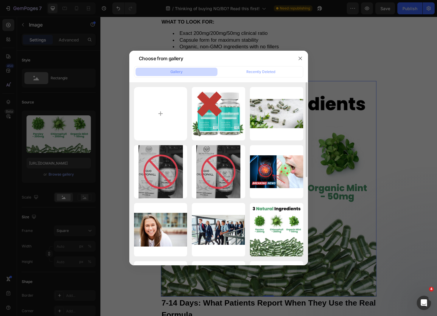
scroll to position [1, 0]
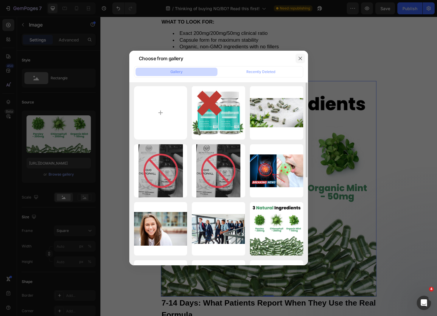
click at [300, 58] on icon "button" at bounding box center [300, 58] width 3 height 3
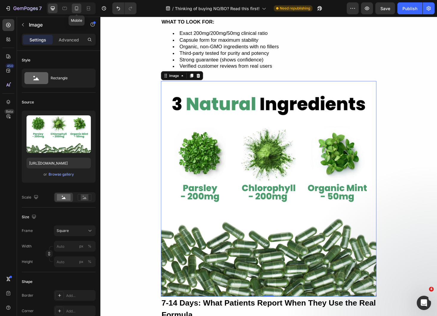
click at [81, 6] on div at bounding box center [77, 9] width 10 height 10
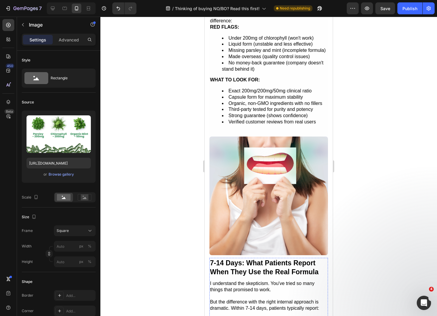
scroll to position [1426, 0]
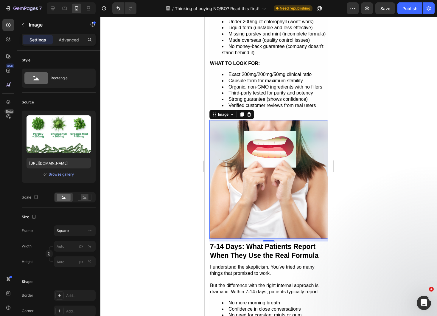
click at [275, 145] on img at bounding box center [268, 179] width 119 height 119
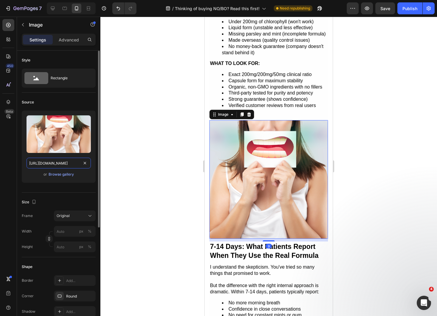
click at [57, 161] on input "[URL][DOMAIN_NAME]" at bounding box center [59, 163] width 64 height 11
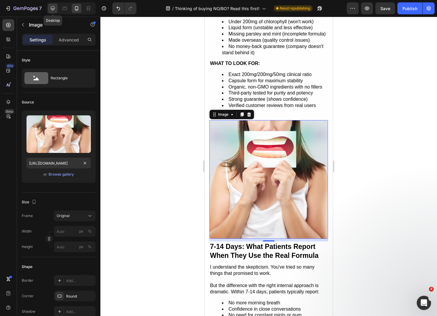
click at [49, 7] on div at bounding box center [53, 9] width 10 height 10
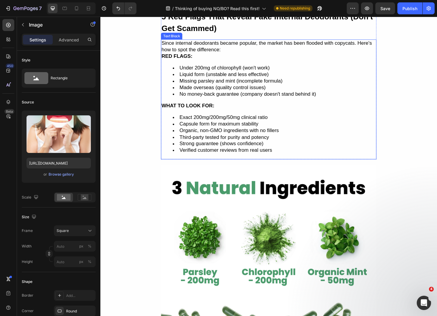
scroll to position [1902, 0]
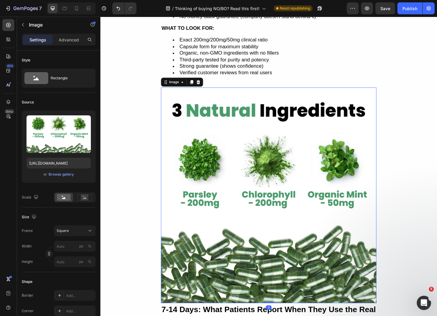
click at [289, 194] on img at bounding box center [279, 206] width 229 height 229
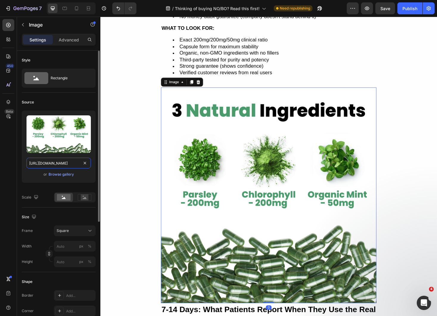
click at [59, 159] on input "[URL][DOMAIN_NAME]" at bounding box center [59, 163] width 64 height 11
paste input "71edbf10-5db9-4650-b3d8-3b2e4e00f558"
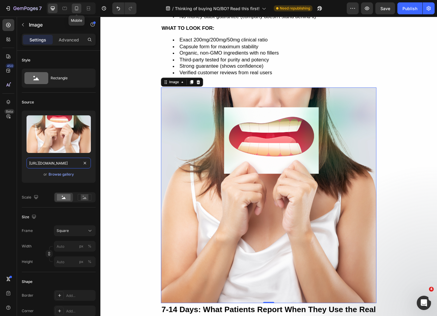
type input "[URL][DOMAIN_NAME]"
click at [76, 7] on icon at bounding box center [77, 8] width 6 height 6
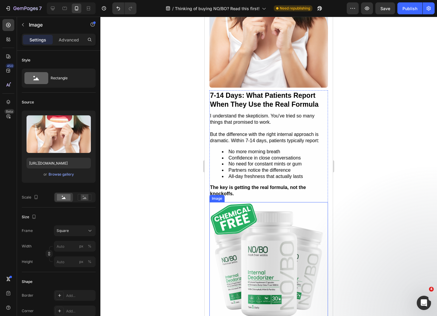
scroll to position [1564, 0]
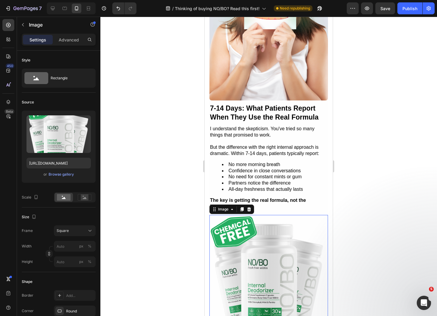
click at [255, 218] on img at bounding box center [268, 274] width 119 height 119
click at [61, 157] on div "Upload Image [URL][DOMAIN_NAME] or Browse gallery" at bounding box center [59, 147] width 74 height 72
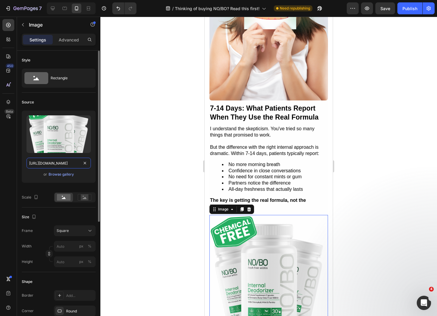
click at [61, 163] on input "[URL][DOMAIN_NAME]" at bounding box center [59, 163] width 64 height 11
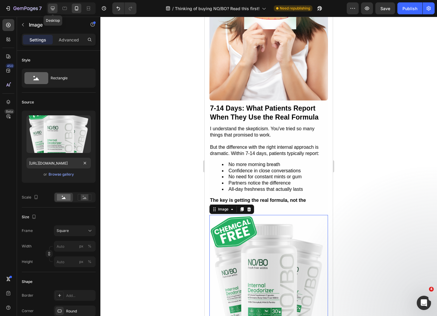
click at [52, 8] on icon at bounding box center [53, 9] width 4 height 4
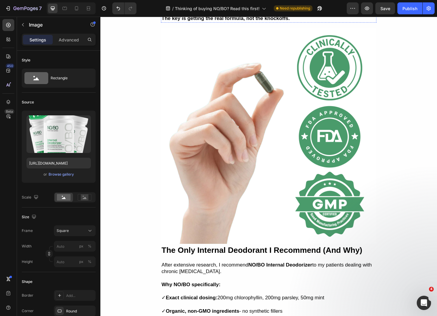
scroll to position [2339, 0]
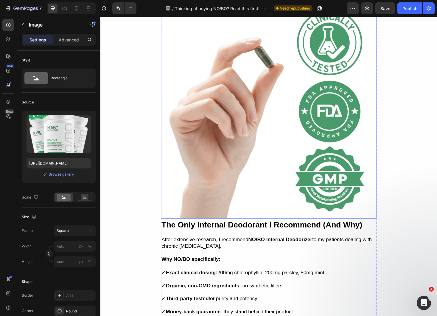
click at [255, 141] on img at bounding box center [279, 116] width 229 height 229
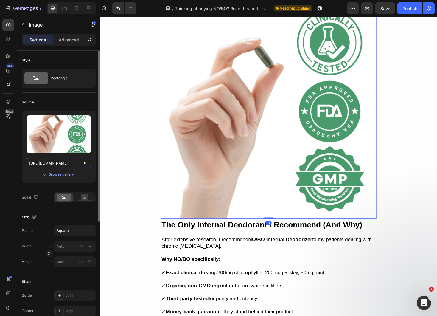
click at [45, 162] on input "[URL][DOMAIN_NAME]" at bounding box center [59, 163] width 64 height 11
paste input "84790cce-1a9d-4c61-980c-340bfdf27b07"
type input "[URL][DOMAIN_NAME]"
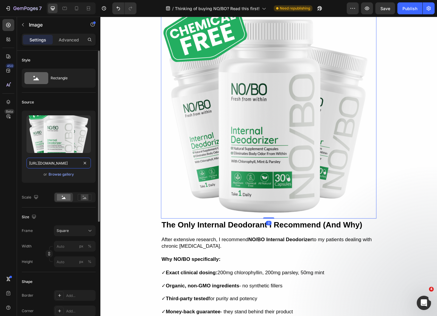
scroll to position [0, 183]
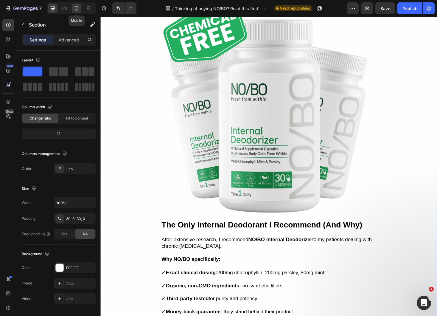
click at [76, 5] on icon at bounding box center [77, 8] width 6 height 6
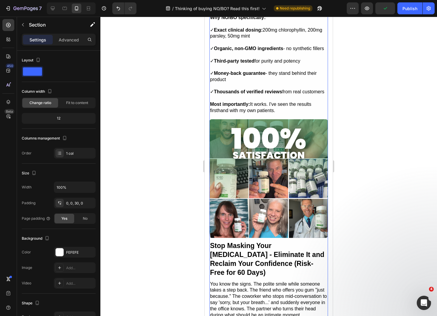
scroll to position [1908, 0]
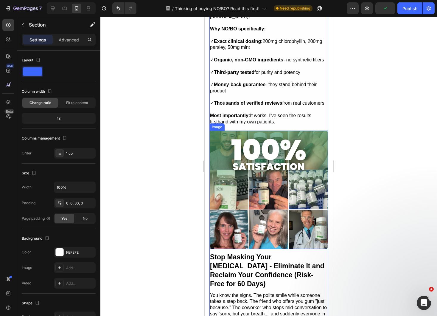
click at [265, 161] on img at bounding box center [268, 189] width 119 height 119
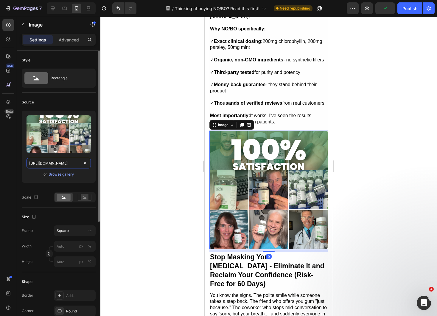
click at [57, 159] on input "[URL][DOMAIN_NAME]" at bounding box center [59, 163] width 64 height 11
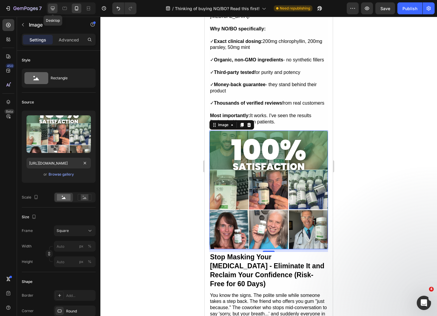
click at [50, 10] on icon at bounding box center [53, 8] width 6 height 6
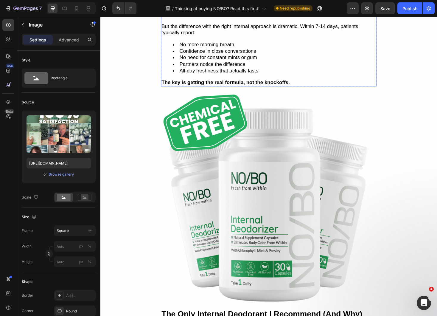
scroll to position [2253, 0]
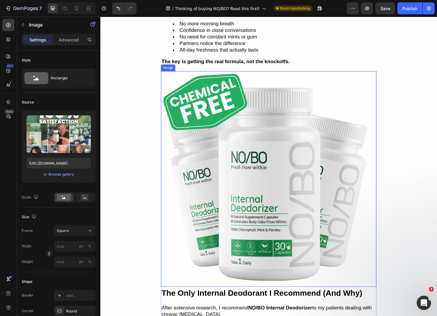
click at [306, 196] on img at bounding box center [279, 188] width 229 height 229
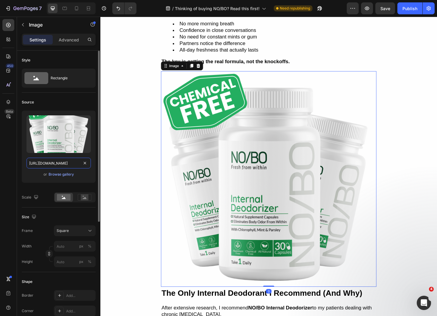
click at [62, 164] on input "[URL][DOMAIN_NAME]" at bounding box center [59, 163] width 64 height 11
paste input "eccdfcf2-b5d1-4297-bf9d-80d9a6b6afa2"
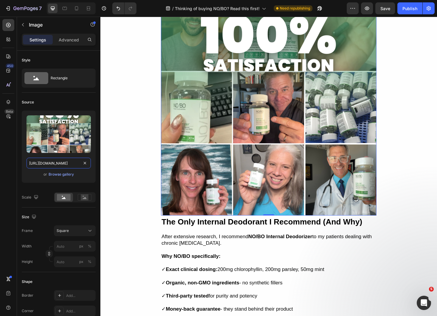
scroll to position [2329, 0]
type input "[URL][DOMAIN_NAME]"
click at [75, 9] on icon at bounding box center [77, 8] width 6 height 6
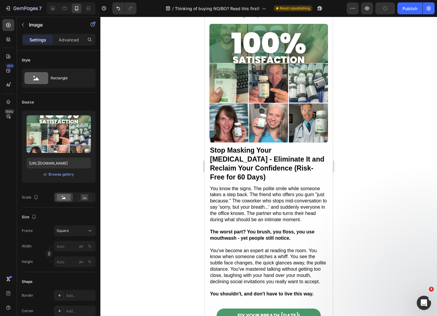
scroll to position [2014, 0]
